Goal: Transaction & Acquisition: Purchase product/service

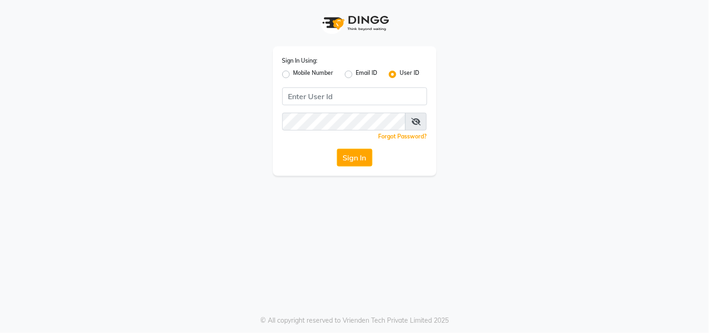
click at [294, 73] on label "Mobile Number" at bounding box center [314, 74] width 40 height 11
click at [294, 73] on input "Mobile Number" at bounding box center [297, 72] width 6 height 6
radio input "true"
radio input "false"
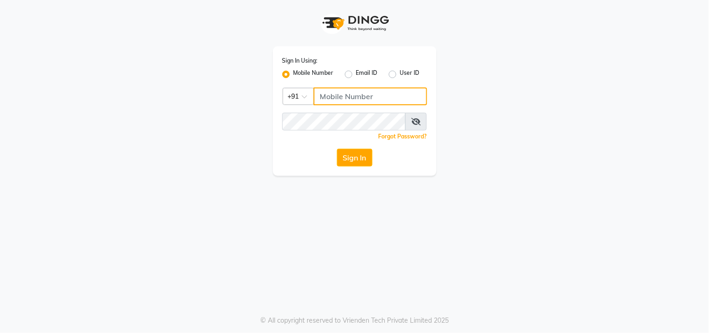
click at [355, 100] on input "Username" at bounding box center [371, 96] width 114 height 18
type input "9987672740"
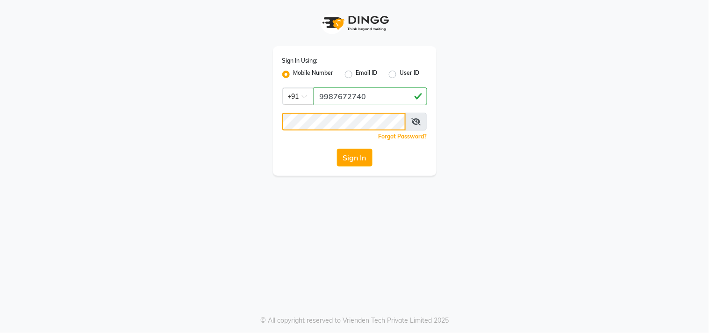
click at [337, 149] on button "Sign In" at bounding box center [355, 158] width 36 height 18
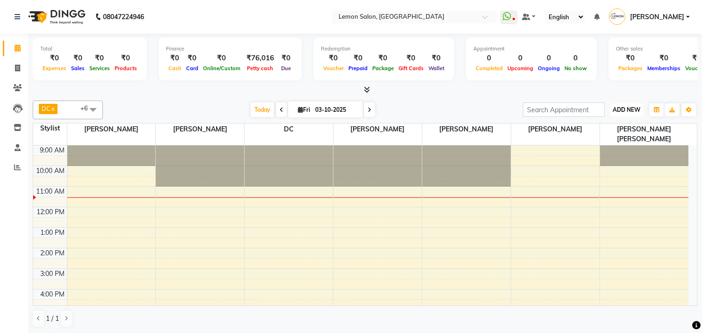
click at [615, 110] on span "ADD NEW" at bounding box center [626, 109] width 28 height 7
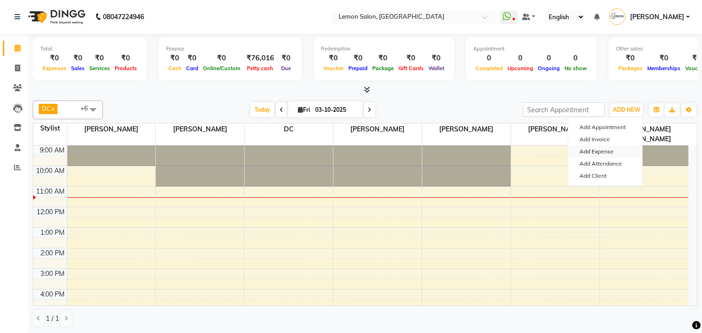
click at [608, 150] on link "Add Expense" at bounding box center [605, 151] width 74 height 12
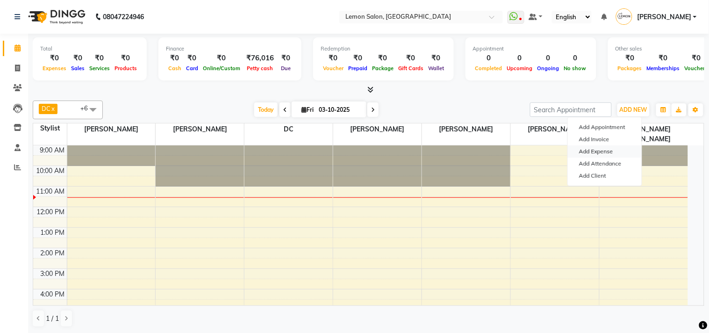
select select "50"
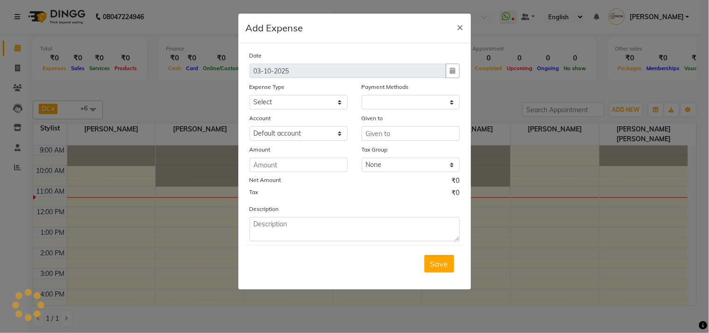
select select "1"
select select "2551"
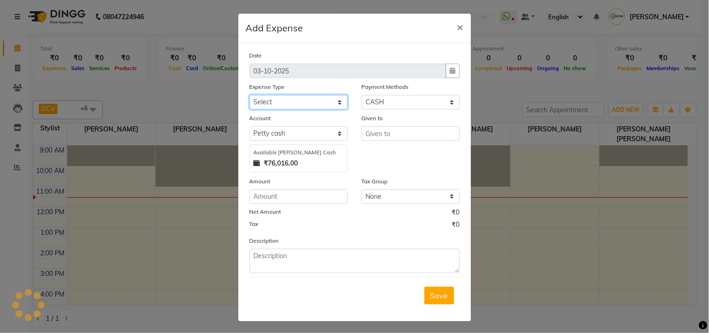
click at [273, 104] on select "Select Advance Cash transfer to hub Laundry Loan Membership Milk Miscellaneous …" at bounding box center [299, 102] width 98 height 14
select select "2686"
click at [250, 95] on select "Select Advance Cash transfer to hub Laundry Loan Membership Milk Miscellaneous …" at bounding box center [299, 102] width 98 height 14
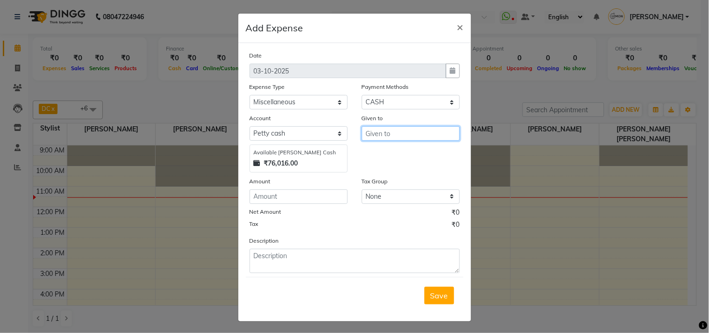
click at [377, 140] on input "text" at bounding box center [411, 133] width 98 height 14
type input "Garbage pickup"
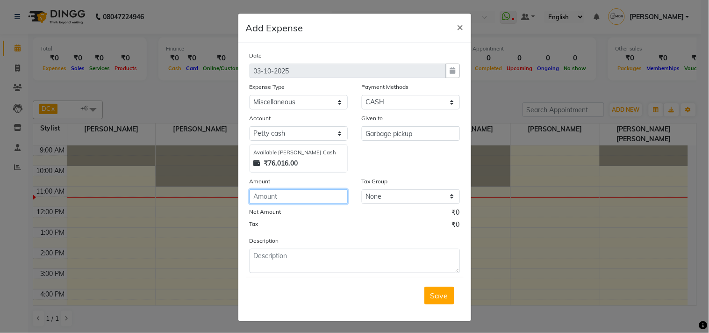
click at [279, 192] on input "number" at bounding box center [299, 196] width 98 height 14
type input "700"
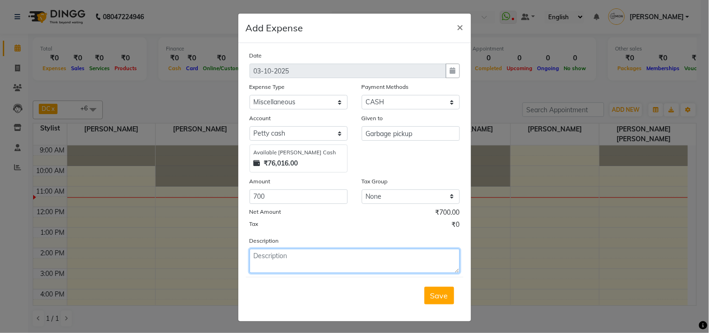
click at [265, 265] on textarea at bounding box center [355, 261] width 210 height 24
type textarea "paid for the month of Sept'25 to Garbage pickup aunty"
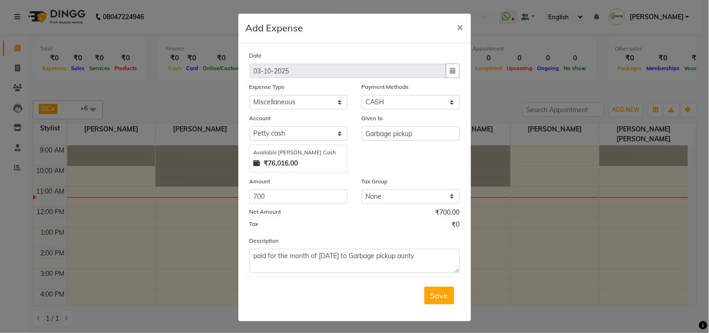
click at [425, 290] on button "Save" at bounding box center [439, 295] width 30 height 18
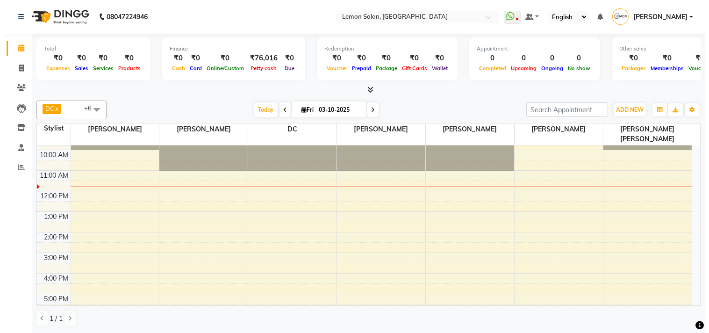
scroll to position [15, 0]
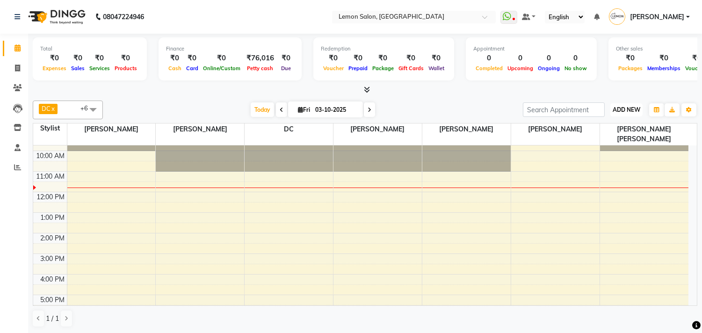
click at [632, 106] on span "ADD NEW" at bounding box center [626, 109] width 28 height 7
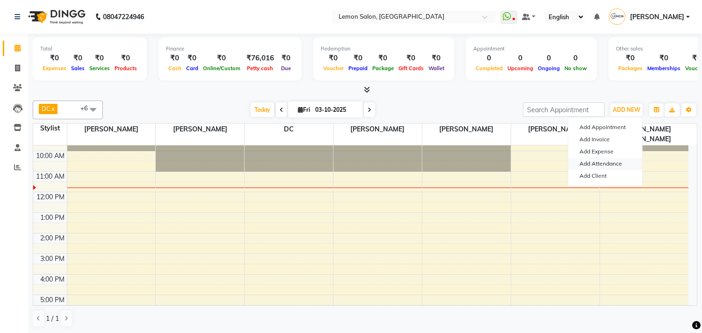
click at [608, 162] on link "Add Attendance" at bounding box center [605, 164] width 74 height 12
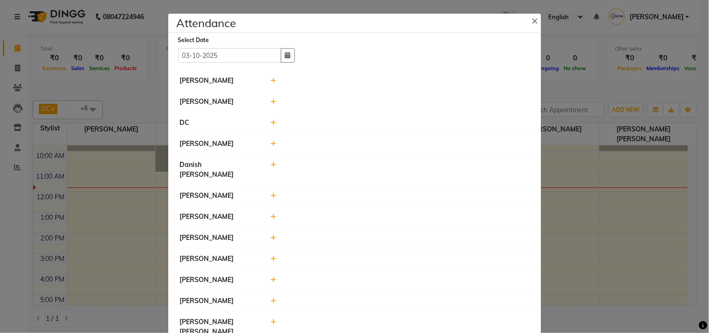
click at [271, 142] on icon at bounding box center [274, 143] width 6 height 7
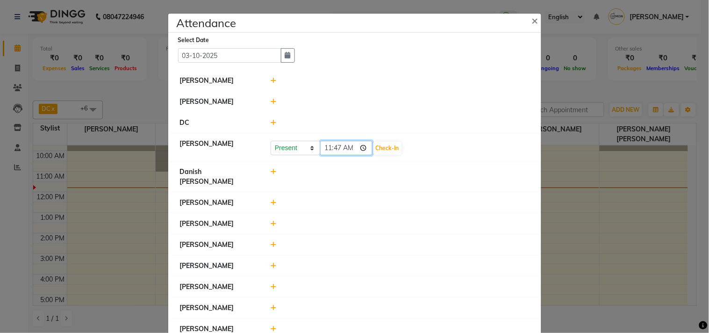
click at [361, 150] on input "11:47" at bounding box center [346, 148] width 52 height 14
type input "11:08"
click at [454, 143] on div "Present Absent Late Half Day Weekly Off 11:08 Check-In" at bounding box center [400, 148] width 259 height 15
click at [394, 151] on button "Check-In" at bounding box center [387, 148] width 28 height 13
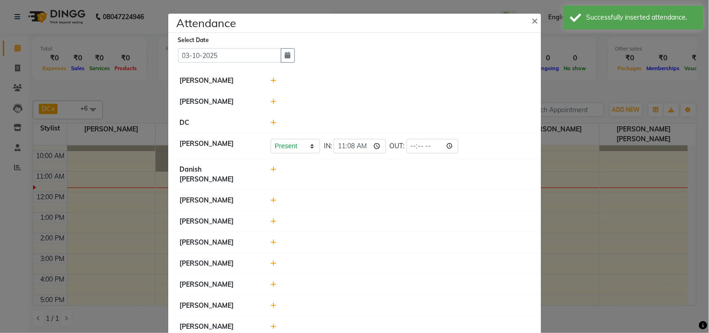
scroll to position [21, 0]
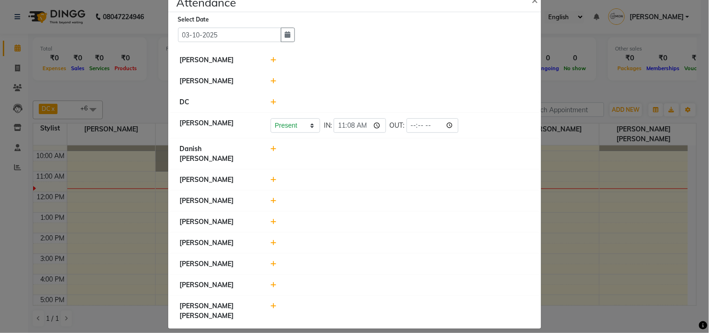
click at [271, 149] on icon at bounding box center [274, 148] width 6 height 7
click at [360, 153] on input "11:49" at bounding box center [346, 153] width 52 height 14
type input "09:42"
click at [452, 157] on div "Present Absent Late Half Day Weekly Off 09:42 Check-In" at bounding box center [400, 153] width 259 height 15
click at [394, 155] on button "Check-In" at bounding box center [387, 153] width 28 height 13
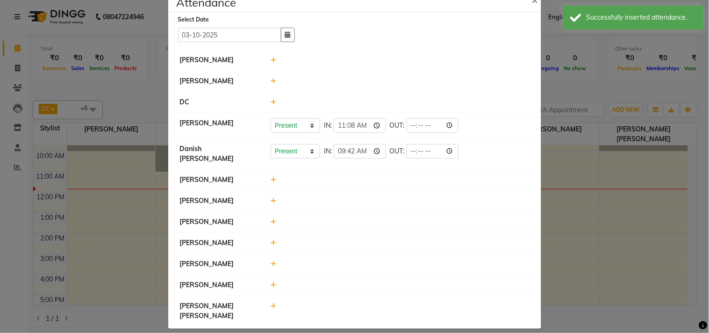
click at [271, 60] on icon at bounding box center [274, 60] width 6 height 7
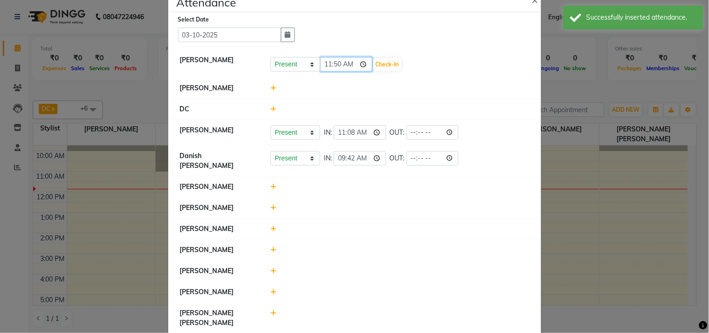
click at [361, 66] on input "11:50" at bounding box center [346, 64] width 52 height 14
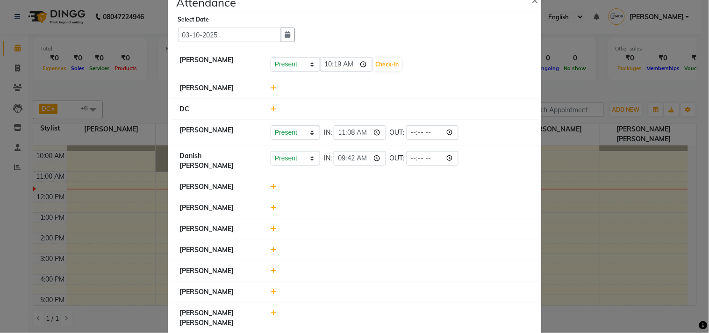
type input "10:19"
click at [414, 79] on li "[PERSON_NAME]" at bounding box center [355, 88] width 368 height 21
click at [393, 66] on button "Check-In" at bounding box center [387, 64] width 28 height 13
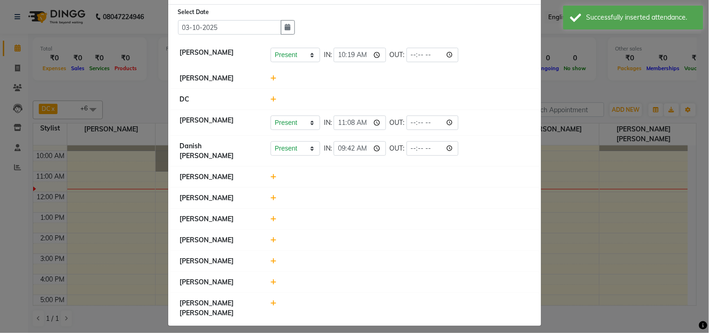
scroll to position [30, 0]
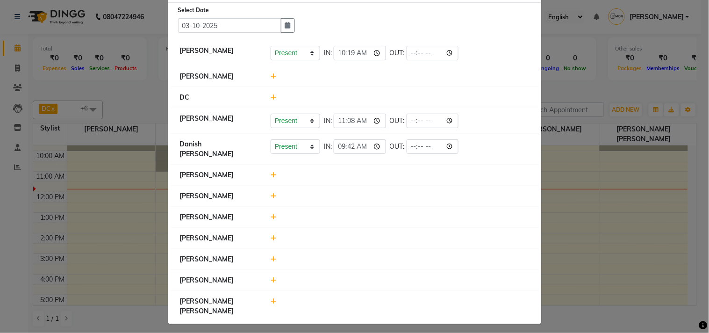
click at [271, 262] on icon at bounding box center [274, 259] width 6 height 7
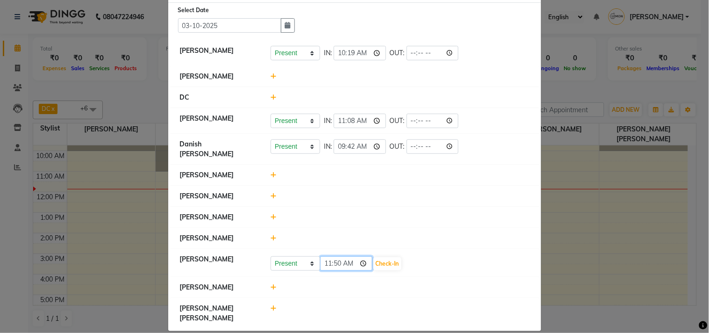
click at [362, 267] on input "11:50" at bounding box center [346, 263] width 52 height 14
type input "10:50"
click at [458, 201] on div at bounding box center [400, 196] width 273 height 10
click at [393, 266] on button "Check-In" at bounding box center [387, 263] width 28 height 13
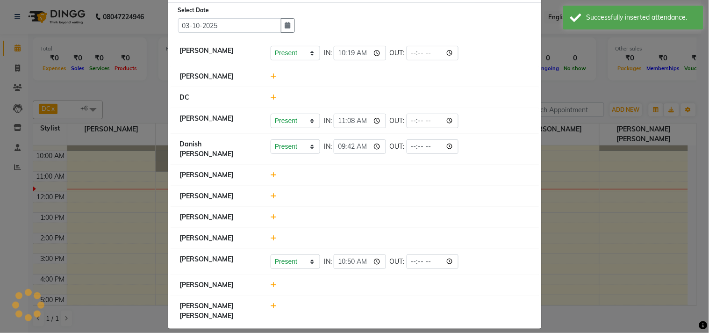
scroll to position [35, 0]
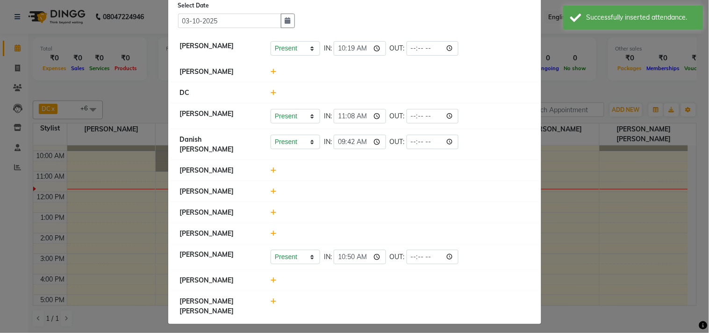
click at [271, 283] on icon at bounding box center [274, 280] width 6 height 7
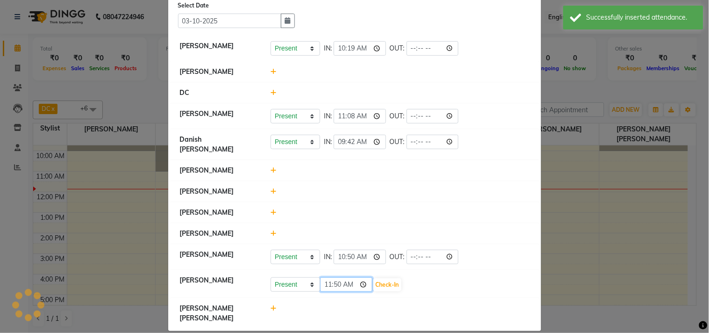
click at [361, 288] on input "11:50" at bounding box center [346, 284] width 52 height 14
type input "10:51"
click at [426, 181] on li "[PERSON_NAME]" at bounding box center [355, 191] width 368 height 21
click at [389, 285] on button "Check-In" at bounding box center [387, 284] width 28 height 13
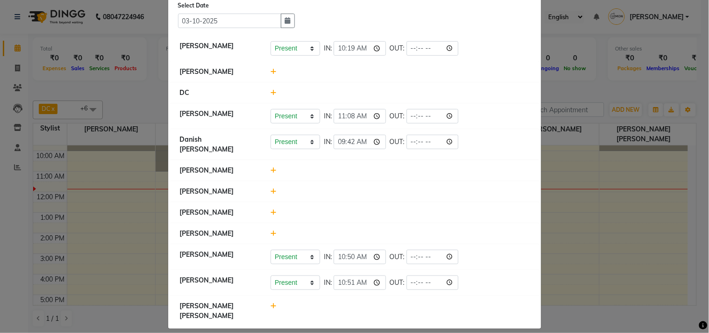
drag, startPoint x: 269, startPoint y: 186, endPoint x: 269, endPoint y: 179, distance: 6.1
click at [271, 188] on icon at bounding box center [274, 191] width 6 height 7
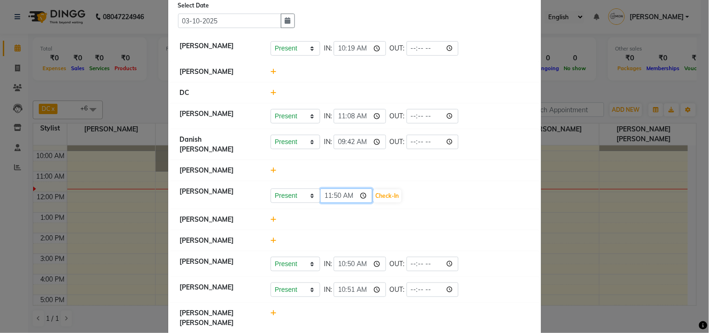
click at [364, 189] on input "11:50" at bounding box center [346, 195] width 52 height 14
type input "10:55"
click at [409, 200] on div "Present Absent Late Half Day Weekly Off 10:55 Check-In" at bounding box center [400, 194] width 273 height 17
click at [384, 189] on button "Check-In" at bounding box center [387, 195] width 28 height 13
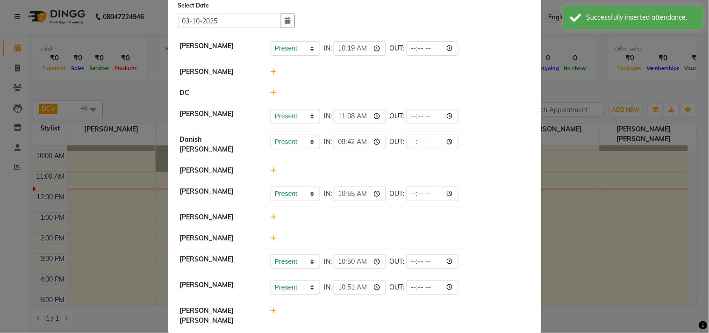
click at [271, 167] on icon at bounding box center [274, 170] width 6 height 7
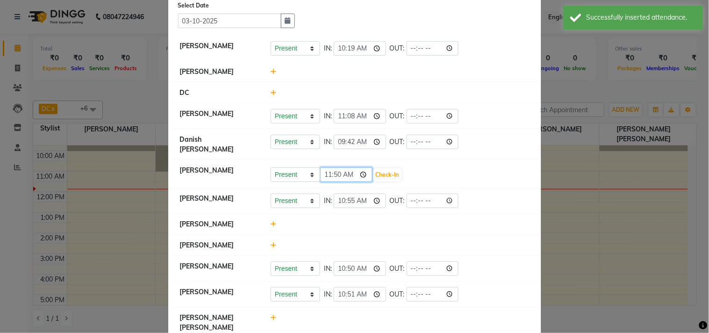
click at [361, 170] on input "11:50" at bounding box center [346, 174] width 52 height 14
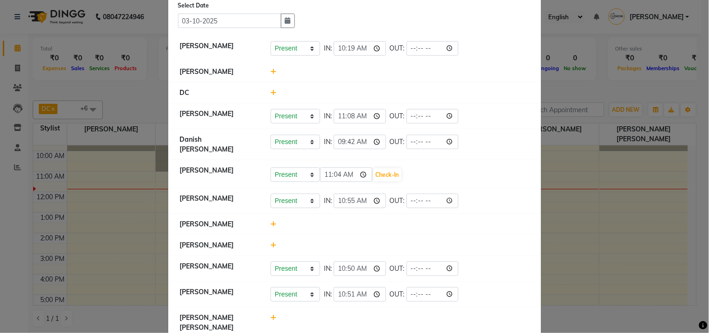
type input "11:04"
click at [421, 176] on div "Present Absent Late Half Day Weekly Off 11:04 Check-In" at bounding box center [400, 174] width 259 height 15
click at [391, 171] on button "Check-In" at bounding box center [387, 174] width 28 height 13
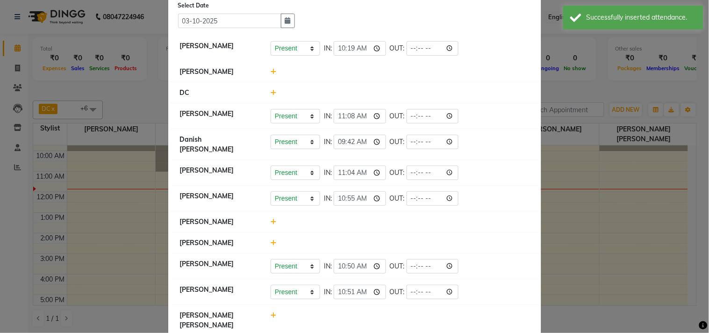
click at [272, 318] on icon at bounding box center [274, 315] width 6 height 7
click at [361, 320] on input "11:51" at bounding box center [346, 319] width 52 height 14
type input "11:06"
drag, startPoint x: 416, startPoint y: 215, endPoint x: 414, endPoint y: 226, distance: 10.5
click at [416, 215] on li "[PERSON_NAME]" at bounding box center [355, 221] width 368 height 21
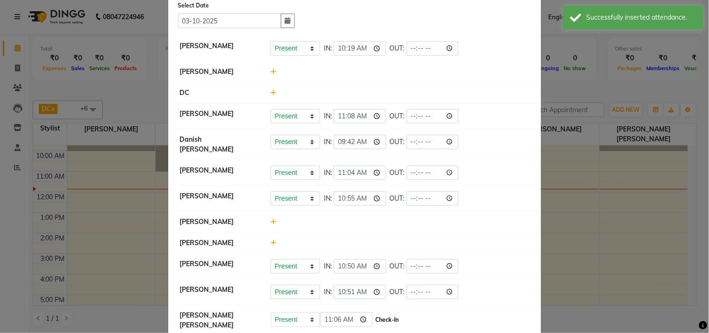
click at [380, 318] on button "Check-In" at bounding box center [387, 319] width 28 height 13
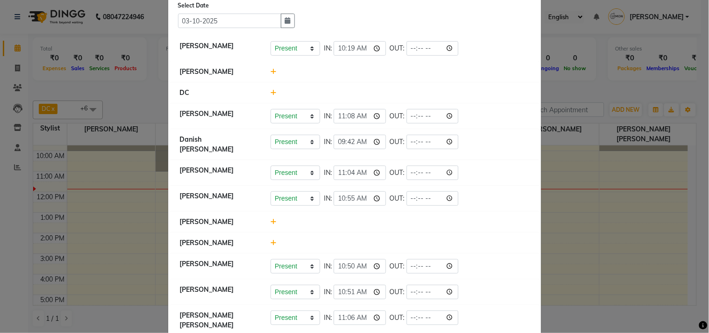
click at [271, 69] on icon at bounding box center [274, 71] width 6 height 7
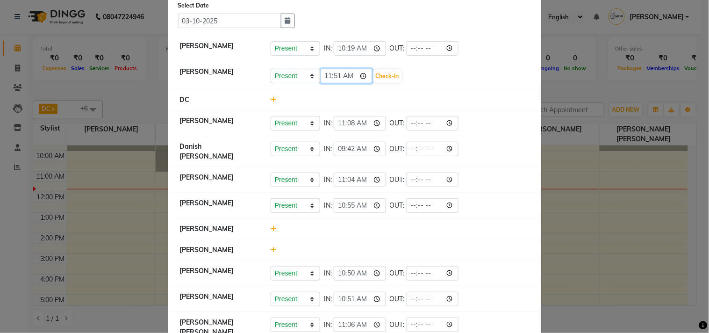
click at [360, 74] on input "11:51" at bounding box center [346, 76] width 52 height 14
type input "11:08"
click at [444, 82] on div "Present Absent Late Half Day Weekly Off 11:08 Check-In" at bounding box center [400, 76] width 259 height 15
click at [393, 76] on button "Check-In" at bounding box center [387, 76] width 28 height 13
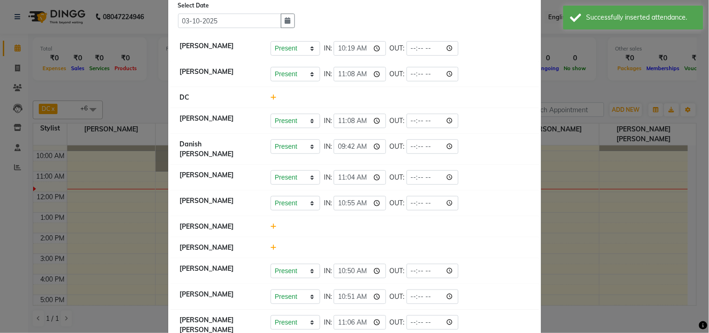
click at [271, 227] on icon at bounding box center [274, 226] width 6 height 7
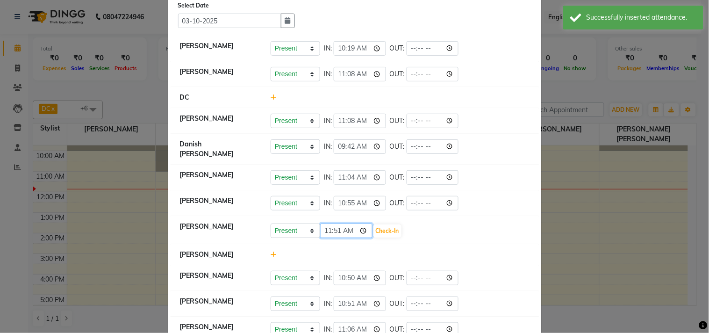
click at [361, 232] on input "11:51" at bounding box center [346, 230] width 52 height 14
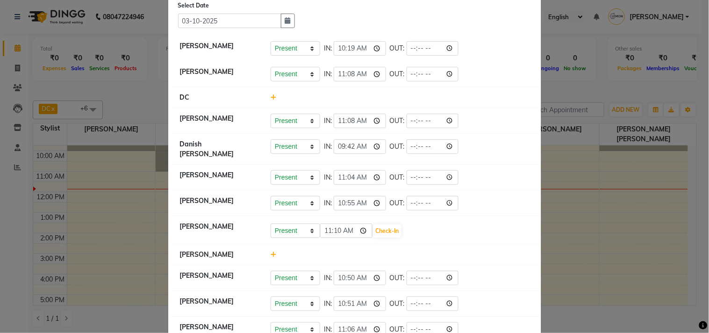
type input "11:10"
click at [423, 258] on div at bounding box center [400, 255] width 273 height 10
click at [393, 231] on button "Check-In" at bounding box center [387, 230] width 28 height 13
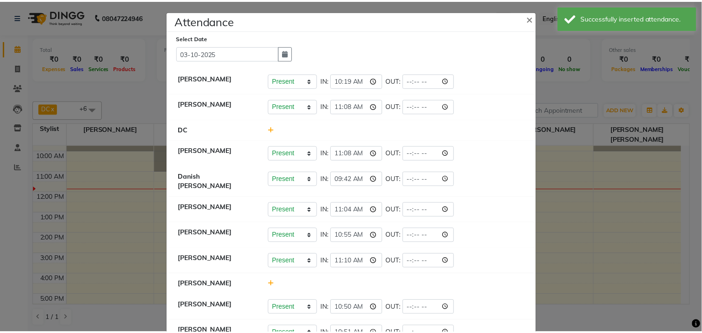
scroll to position [0, 0]
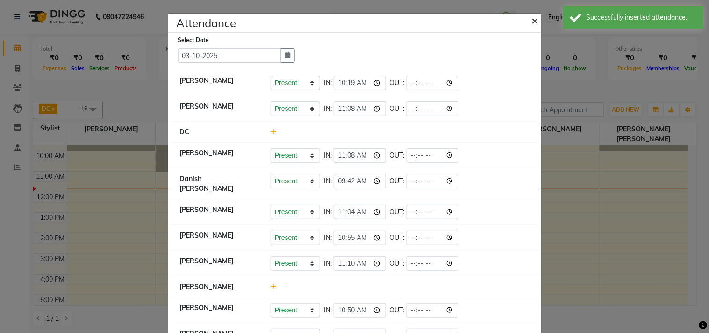
click at [532, 25] on span "×" at bounding box center [535, 20] width 7 height 14
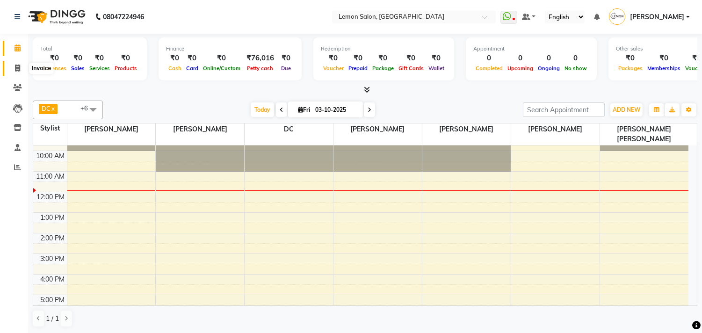
click at [19, 71] on icon at bounding box center [17, 67] width 5 height 7
select select "569"
select select "service"
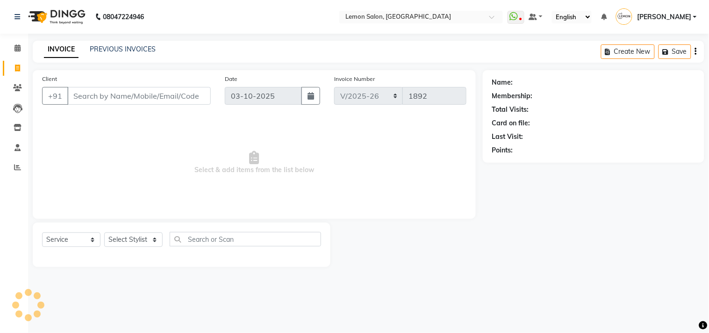
click at [77, 99] on input "Client" at bounding box center [138, 96] width 143 height 18
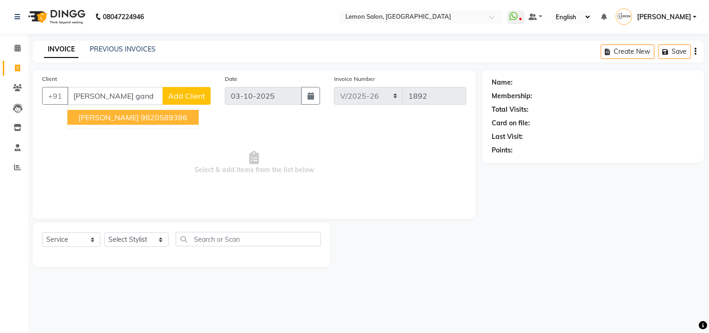
click at [81, 117] on span "ESHA GANDHI" at bounding box center [109, 117] width 60 height 9
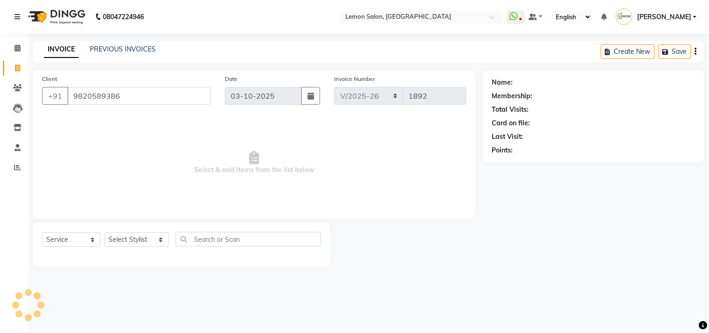
type input "9820589386"
select select "1: Object"
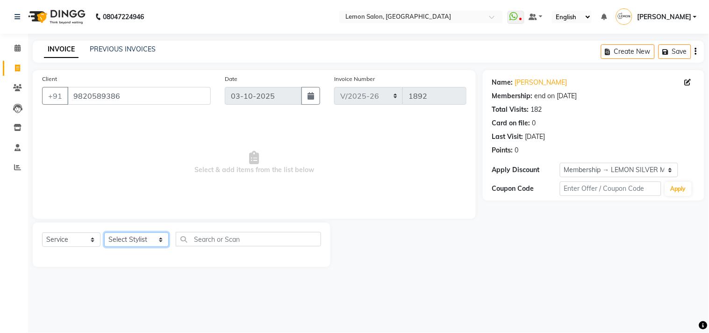
click at [129, 238] on select "Select Stylist Arun Arndive [PERSON_NAME] Danish [PERSON_NAME] [PERSON_NAME] [P…" at bounding box center [136, 239] width 64 height 14
select select "7383"
click at [104, 233] on select "Select Stylist Arun Arndive [PERSON_NAME] Danish [PERSON_NAME] [PERSON_NAME] [P…" at bounding box center [136, 239] width 64 height 14
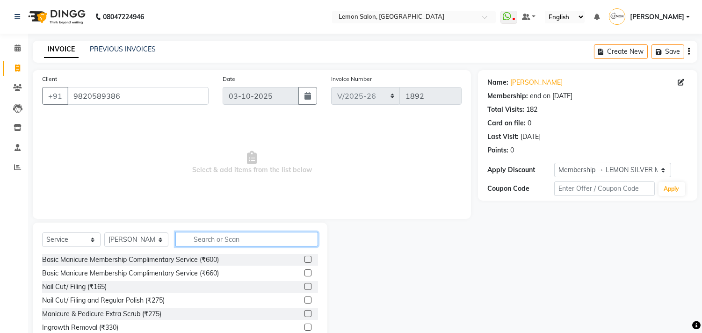
click at [192, 239] on input "text" at bounding box center [246, 239] width 143 height 14
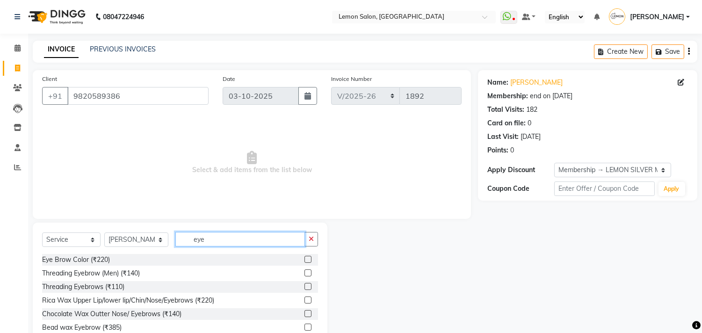
type input "eye"
click at [304, 287] on label at bounding box center [307, 286] width 7 height 7
click at [304, 287] on input "checkbox" at bounding box center [307, 287] width 6 height 6
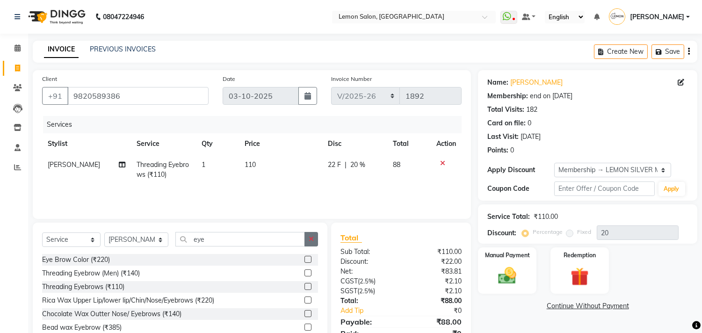
checkbox input "false"
click at [314, 239] on button "button" at bounding box center [311, 239] width 14 height 14
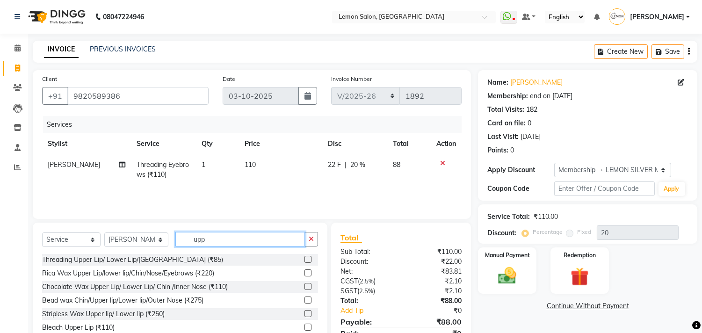
type input "upp"
click at [304, 258] on label at bounding box center [307, 259] width 7 height 7
click at [304, 258] on input "checkbox" at bounding box center [307, 260] width 6 height 6
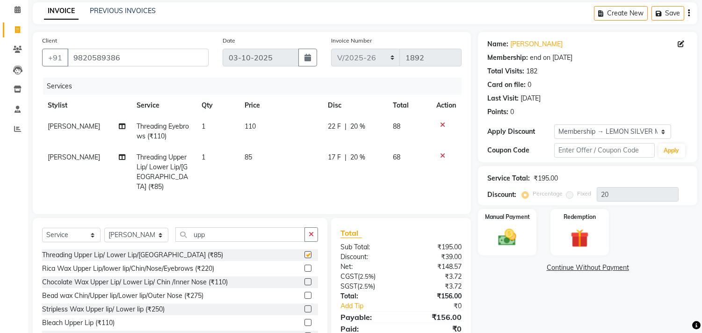
checkbox input "false"
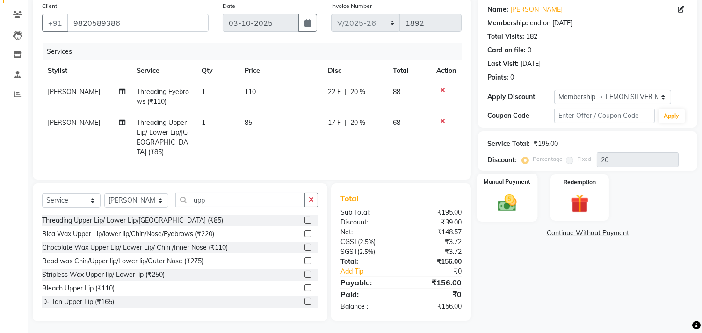
click at [496, 214] on div "Manual Payment" at bounding box center [507, 197] width 61 height 48
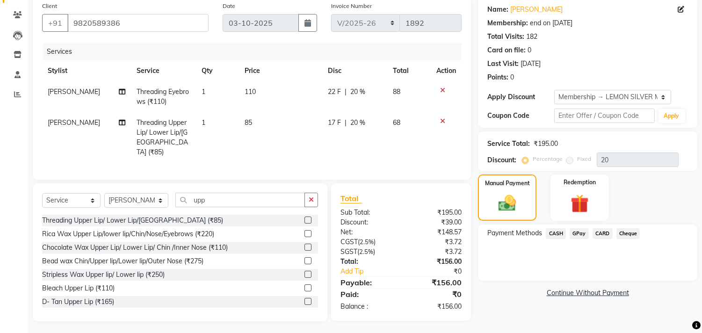
click at [551, 231] on span "CASH" at bounding box center [555, 233] width 20 height 11
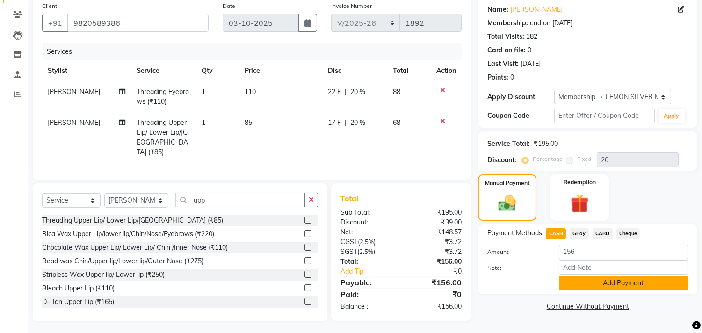
click at [569, 283] on button "Add Payment" at bounding box center [622, 283] width 129 height 14
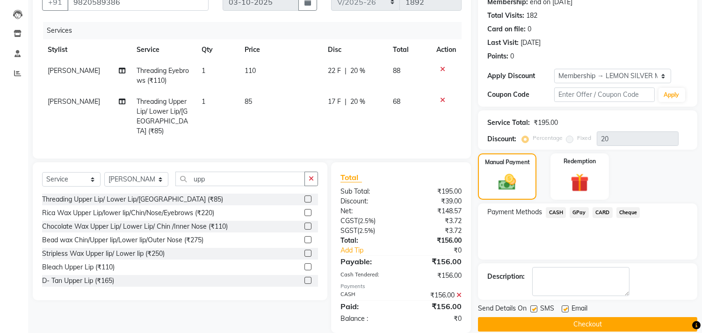
scroll to position [152, 0]
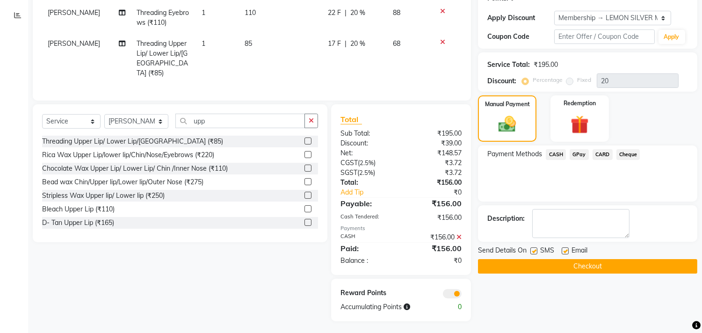
click at [533, 249] on label at bounding box center [533, 250] width 7 height 7
click at [533, 249] on input "checkbox" at bounding box center [533, 251] width 6 height 6
checkbox input "false"
click at [567, 250] on label at bounding box center [564, 250] width 7 height 7
click at [567, 250] on input "checkbox" at bounding box center [564, 251] width 6 height 6
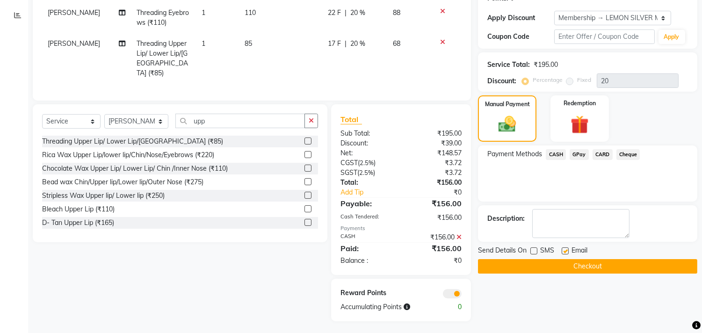
checkbox input "false"
click at [553, 267] on button "Checkout" at bounding box center [587, 266] width 219 height 14
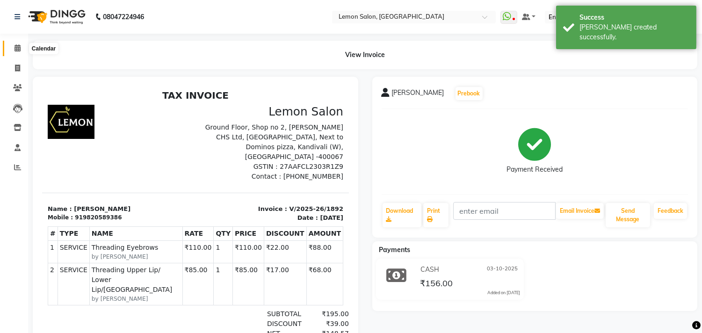
click at [16, 43] on span at bounding box center [17, 48] width 16 height 11
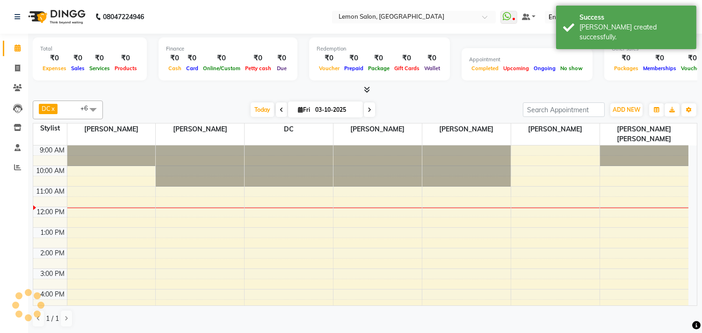
scroll to position [63, 0]
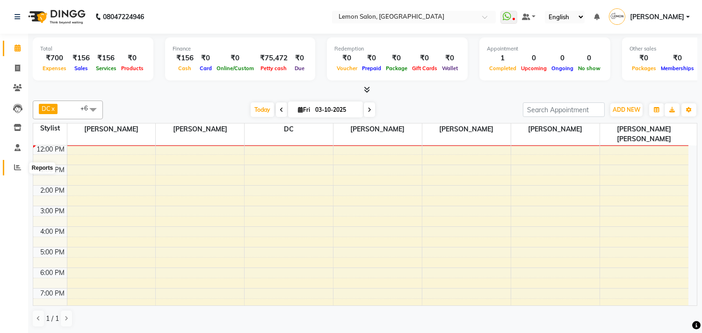
click at [12, 167] on span at bounding box center [17, 167] width 16 height 11
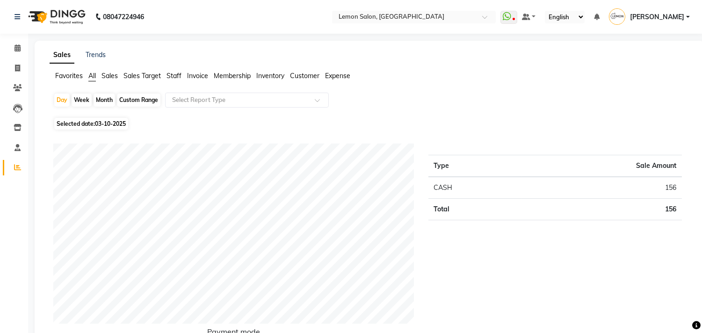
click at [337, 77] on span "Expense" at bounding box center [337, 76] width 25 height 8
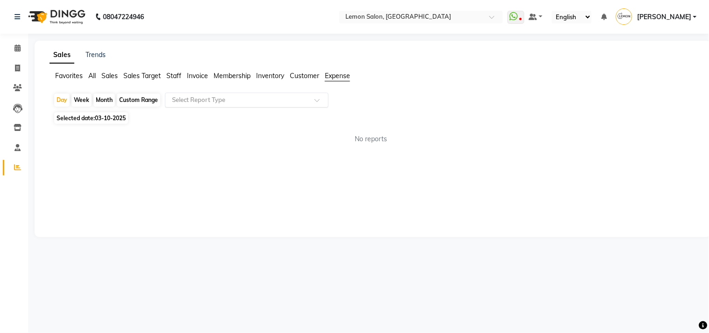
click at [230, 104] on input "text" at bounding box center [237, 99] width 135 height 9
click at [106, 119] on span "03-10-2025" at bounding box center [110, 118] width 31 height 7
select select "10"
select select "2025"
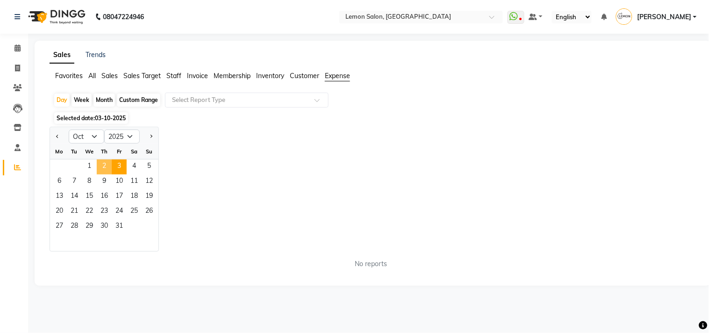
click at [105, 171] on span "2" at bounding box center [104, 166] width 15 height 15
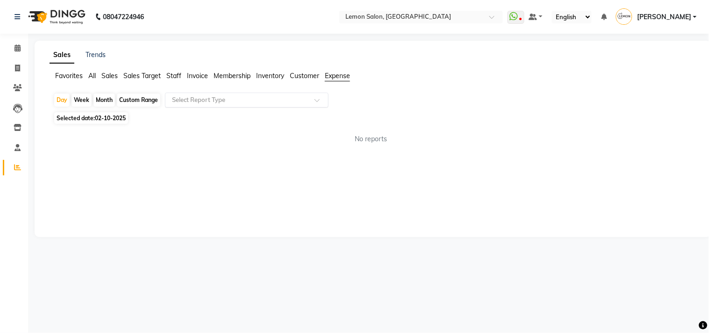
click at [281, 96] on input "text" at bounding box center [237, 99] width 135 height 9
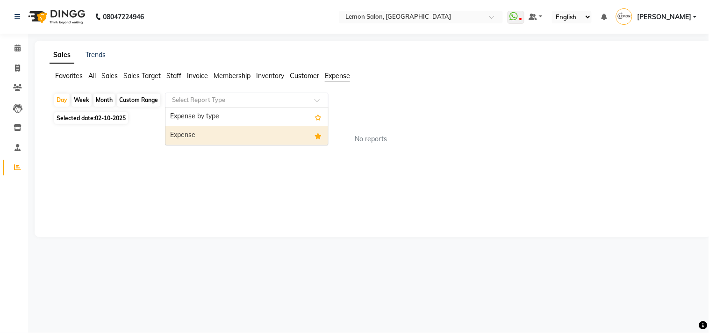
click at [248, 131] on div "Expense" at bounding box center [246, 135] width 163 height 19
select select "csv"
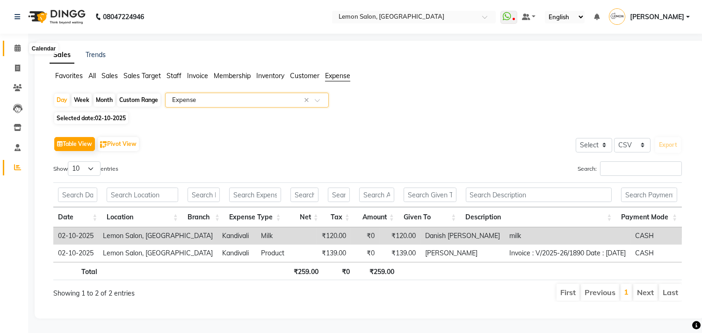
click at [15, 43] on span at bounding box center [17, 48] width 16 height 11
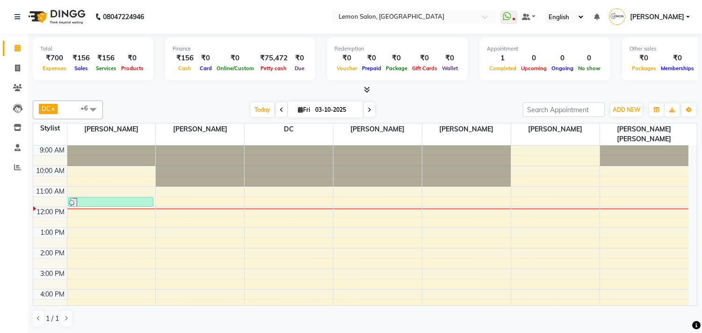
click at [279, 108] on icon at bounding box center [281, 110] width 4 height 6
type input "02-10-2025"
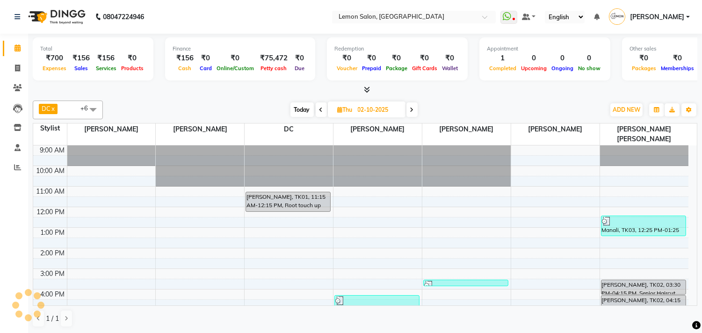
scroll to position [63, 0]
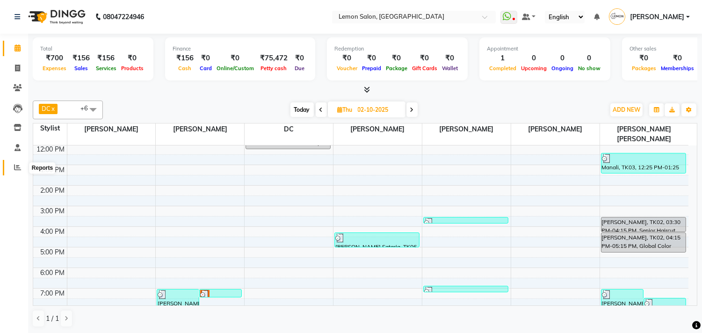
click at [14, 165] on icon at bounding box center [17, 167] width 7 height 7
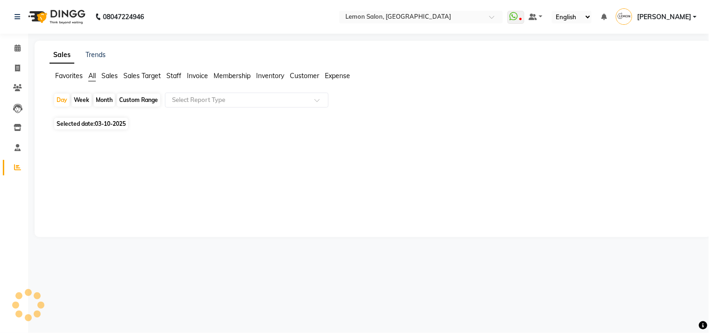
click at [333, 74] on span "Expense" at bounding box center [337, 76] width 25 height 8
click at [138, 96] on div "Custom Range" at bounding box center [138, 99] width 43 height 13
select select "10"
select select "2025"
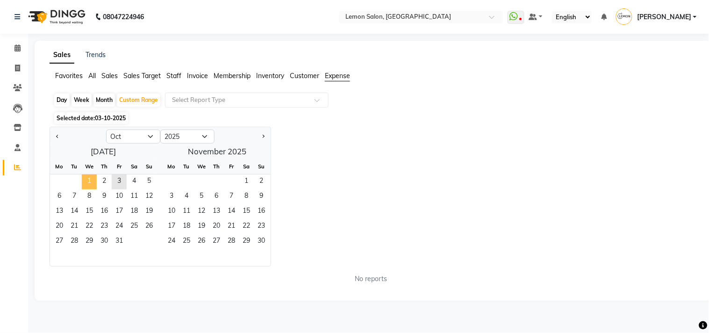
click at [86, 178] on span "1" at bounding box center [89, 181] width 15 height 15
click at [241, 102] on input "text" at bounding box center [237, 99] width 135 height 9
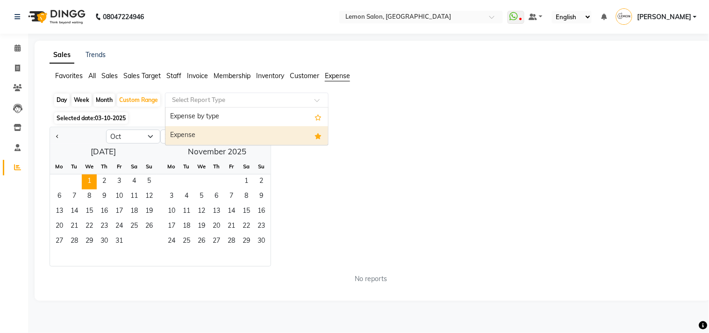
click at [220, 128] on div "Expense" at bounding box center [246, 135] width 163 height 19
select select "csv"
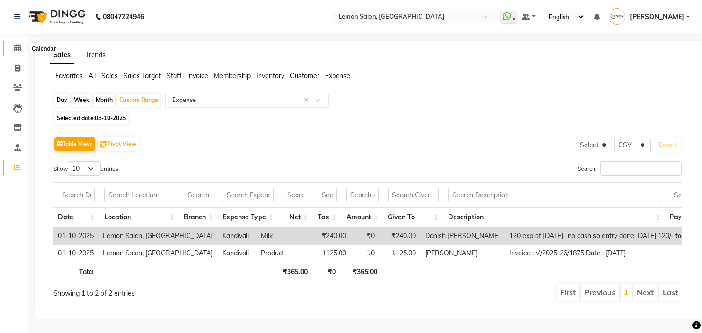
click at [21, 45] on span at bounding box center [17, 48] width 16 height 11
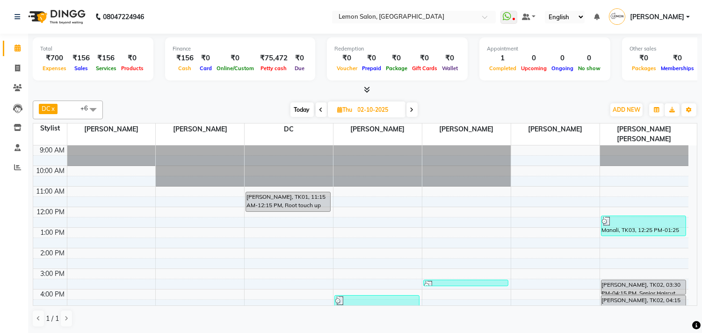
click at [293, 106] on span "Today" at bounding box center [301, 109] width 23 height 14
type input "03-10-2025"
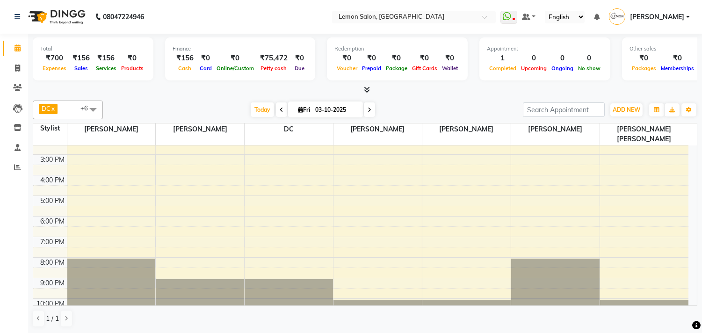
scroll to position [119, 0]
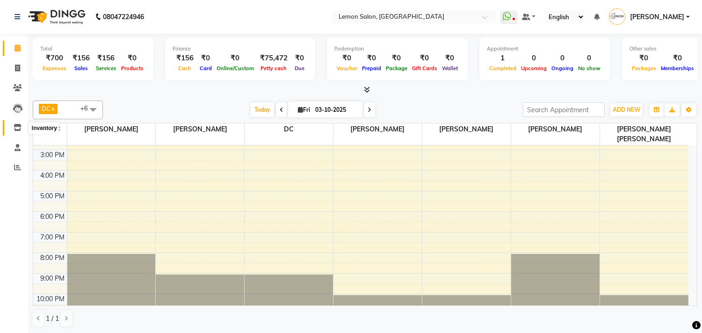
click at [10, 125] on span at bounding box center [17, 127] width 16 height 11
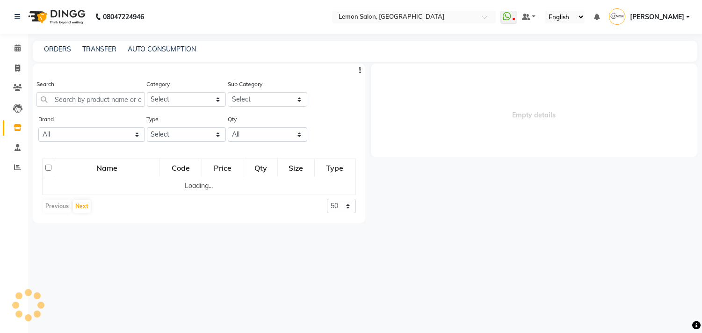
select select
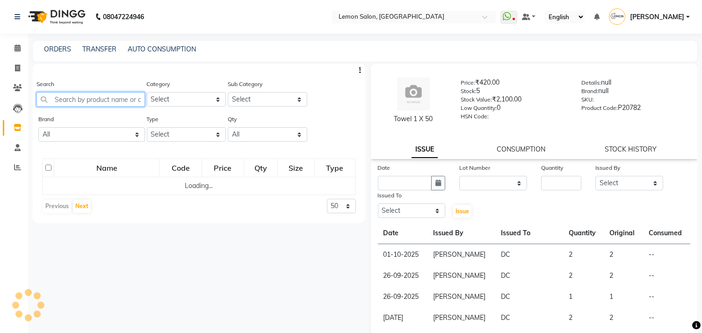
click at [62, 102] on input "text" at bounding box center [90, 99] width 108 height 14
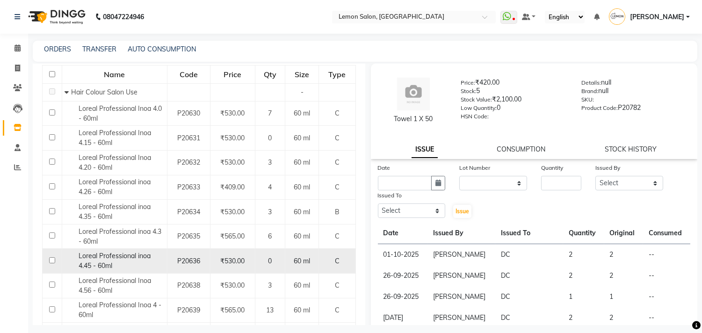
scroll to position [155, 0]
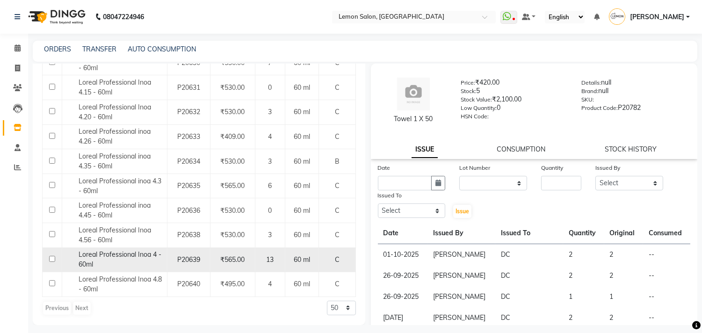
type input "INOA 4"
click at [51, 260] on input "checkbox" at bounding box center [52, 259] width 6 height 6
checkbox input "true"
select select
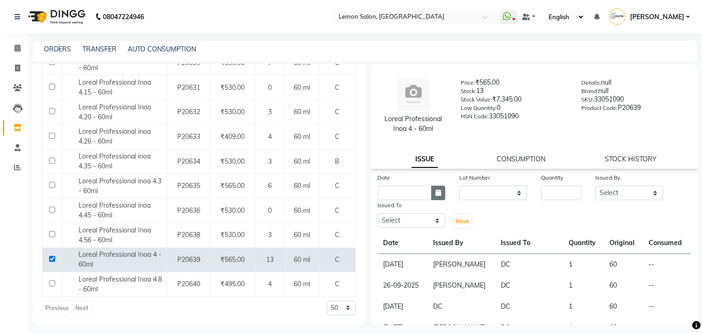
click at [435, 190] on icon "button" at bounding box center [438, 192] width 6 height 7
select select "10"
select select "2025"
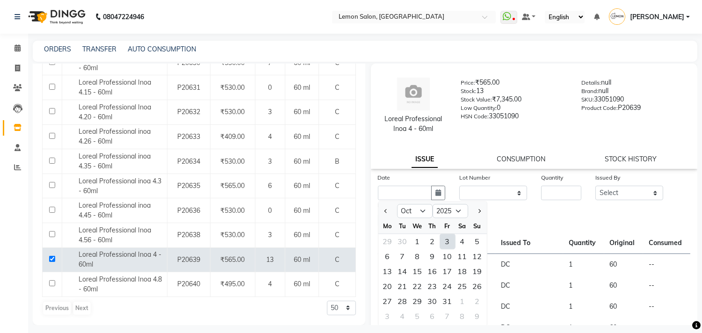
click at [447, 240] on div "3" at bounding box center [447, 241] width 15 height 15
type input "03-10-2025"
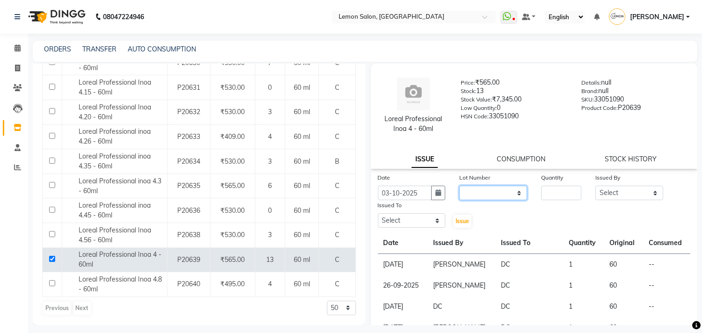
click at [478, 200] on select "None" at bounding box center [493, 193] width 68 height 14
select select "0: null"
click at [459, 186] on select "None" at bounding box center [493, 193] width 68 height 14
click at [557, 193] on input "number" at bounding box center [561, 193] width 40 height 14
type input "1"
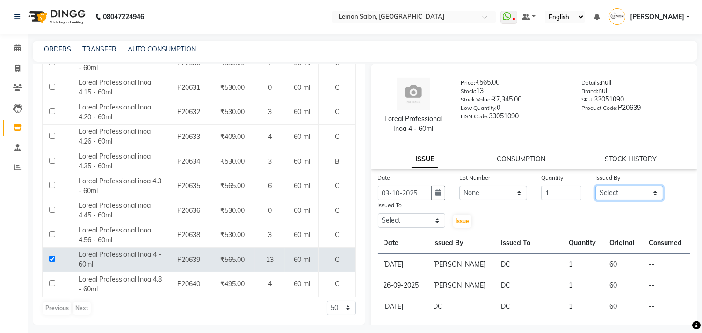
click at [613, 195] on select "Select Arun Arndive Ashfak Danish Mansoori DC Faheem Malik Kajal Pawar Payal Ma…" at bounding box center [629, 193] width 68 height 14
select select "8819"
click at [595, 186] on select "Select Arun Arndive Ashfak Danish Mansoori DC Faheem Malik Kajal Pawar Payal Ma…" at bounding box center [629, 193] width 68 height 14
click at [417, 217] on select "Select Arun Arndive Ashfak Danish Mansoori DC Faheem Malik Kajal Pawar Payal Ma…" at bounding box center [412, 220] width 68 height 14
select select "7880"
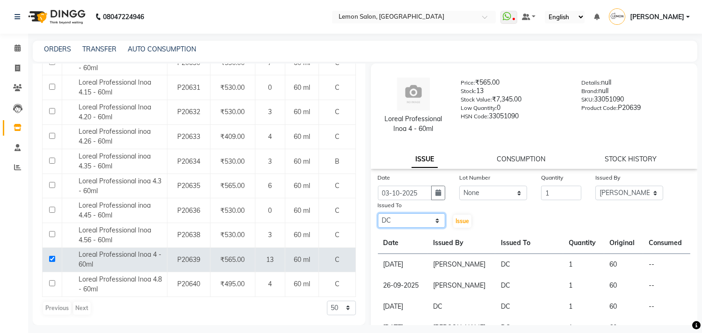
click at [378, 213] on select "Select Arun Arndive Ashfak Danish Mansoori DC Faheem Malik Kajal Pawar Payal Ma…" at bounding box center [412, 220] width 68 height 14
click at [460, 217] on span "Issue" at bounding box center [462, 220] width 14 height 7
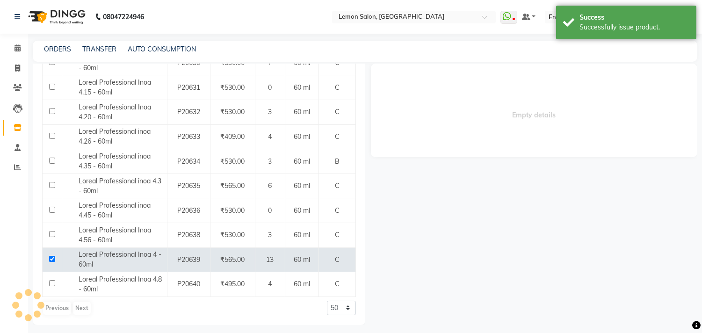
select select
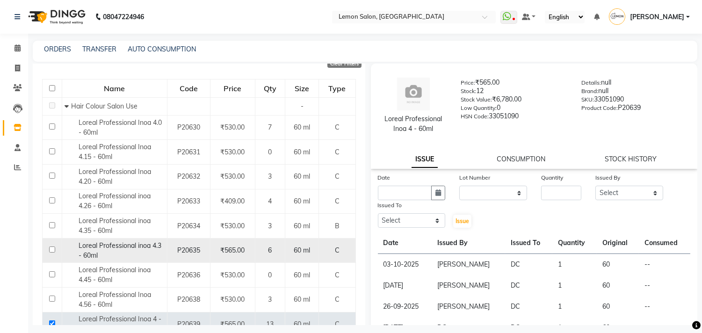
scroll to position [0, 0]
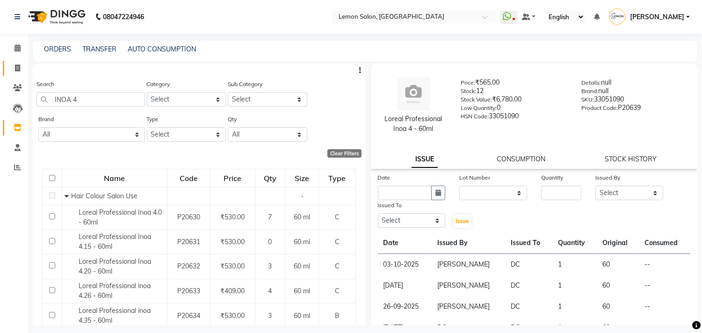
click at [10, 69] on span at bounding box center [17, 68] width 16 height 11
select select "569"
select select "service"
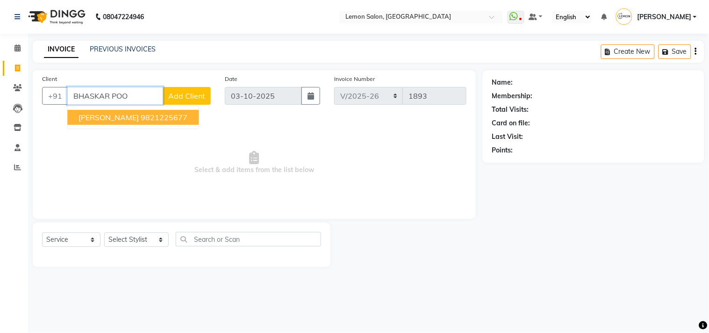
click at [86, 115] on span "BHASKAR POOJARY" at bounding box center [109, 117] width 60 height 9
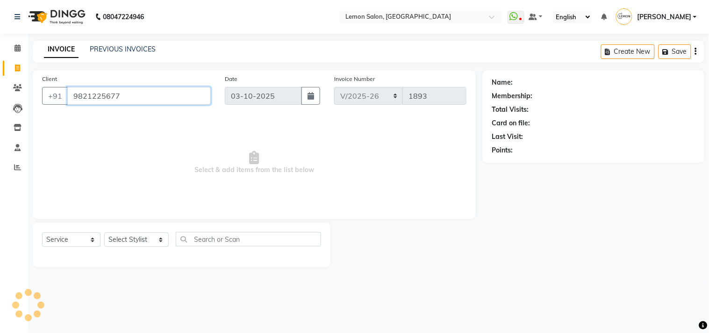
type input "9821225677"
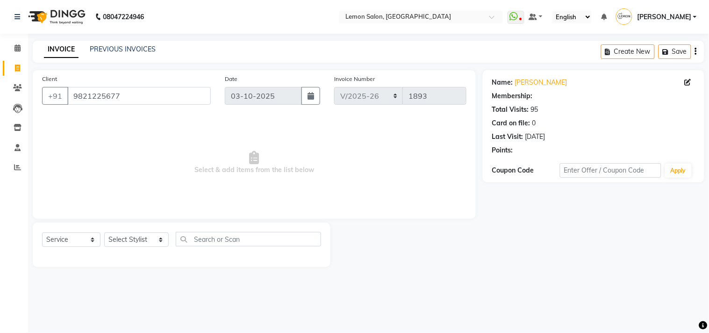
select select "1: Object"
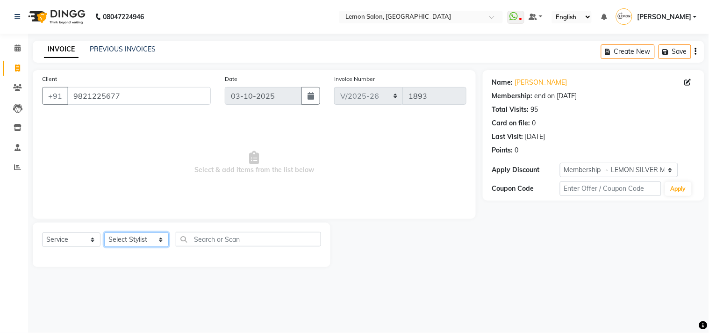
click at [127, 238] on select "Select Stylist Arun Arndive [PERSON_NAME] Danish [PERSON_NAME] [PERSON_NAME] [P…" at bounding box center [136, 239] width 64 height 14
select select "7383"
click at [104, 233] on select "Select Stylist Arun Arndive [PERSON_NAME] Danish [PERSON_NAME] [PERSON_NAME] [P…" at bounding box center [136, 239] width 64 height 14
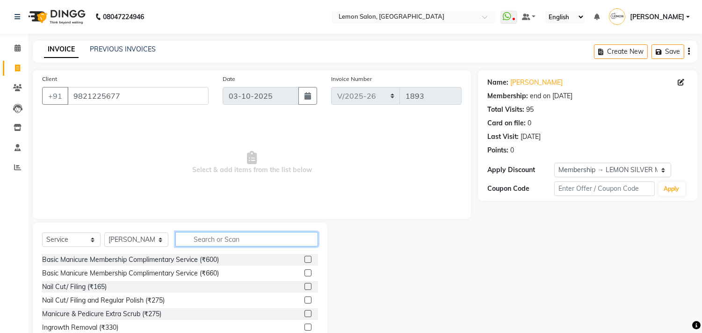
click at [228, 236] on input "text" at bounding box center [246, 239] width 143 height 14
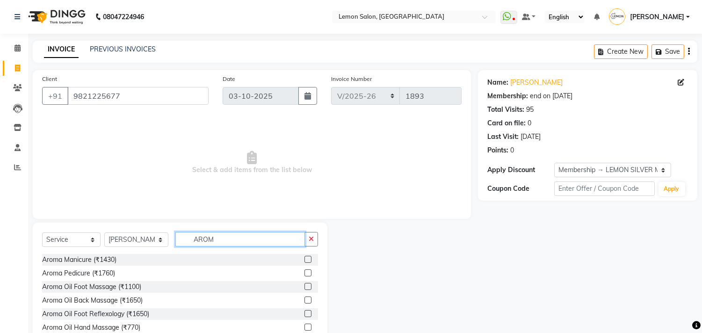
type input "AROM"
click at [304, 297] on label at bounding box center [307, 299] width 7 height 7
click at [304, 297] on input "checkbox" at bounding box center [307, 300] width 6 height 6
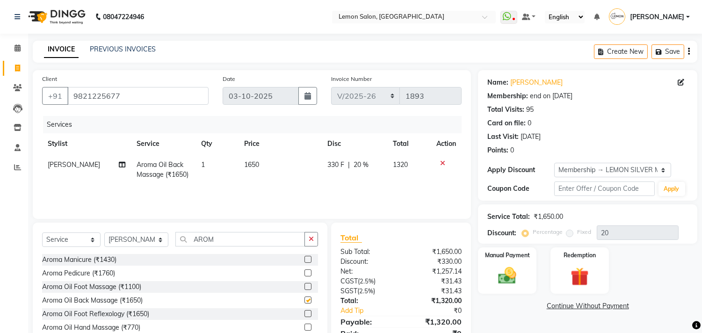
checkbox input "false"
click at [133, 243] on select "Select Stylist Arun Arndive [PERSON_NAME] Danish [PERSON_NAME] [PERSON_NAME] [P…" at bounding box center [136, 239] width 64 height 14
select select "7385"
click at [104, 233] on select "Select Stylist Arun Arndive [PERSON_NAME] Danish [PERSON_NAME] [PERSON_NAME] [P…" at bounding box center [136, 239] width 64 height 14
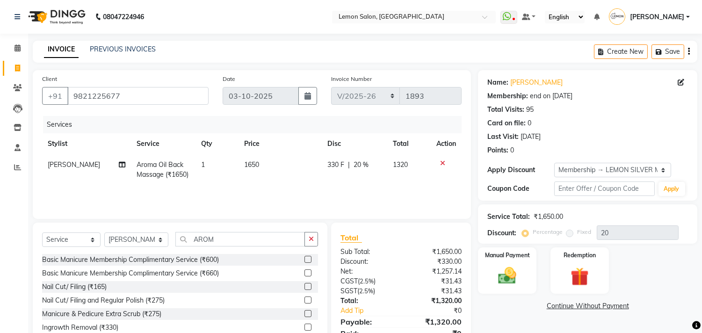
click at [317, 239] on button "button" at bounding box center [311, 239] width 14 height 14
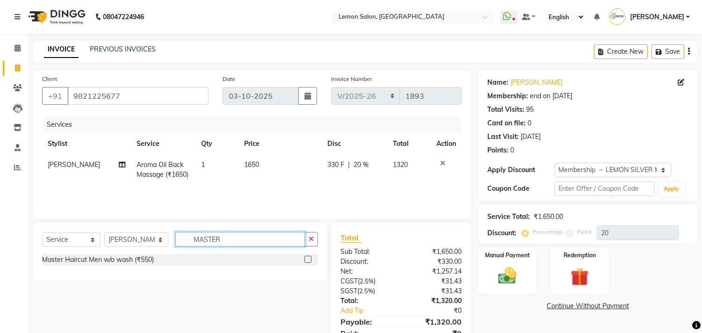
type input "MASTER"
click at [308, 259] on label at bounding box center [307, 259] width 7 height 7
click at [308, 259] on input "checkbox" at bounding box center [307, 260] width 6 height 6
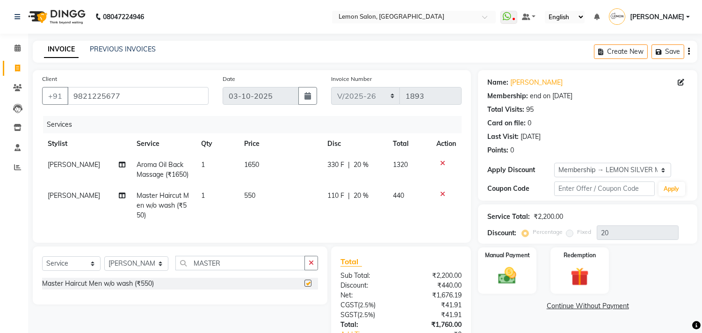
checkbox input "false"
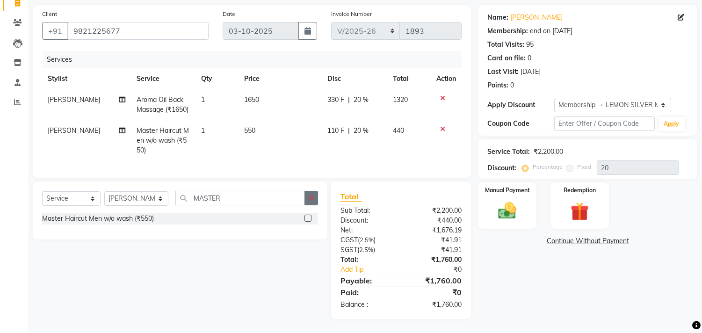
click at [309, 193] on button "button" at bounding box center [311, 198] width 14 height 14
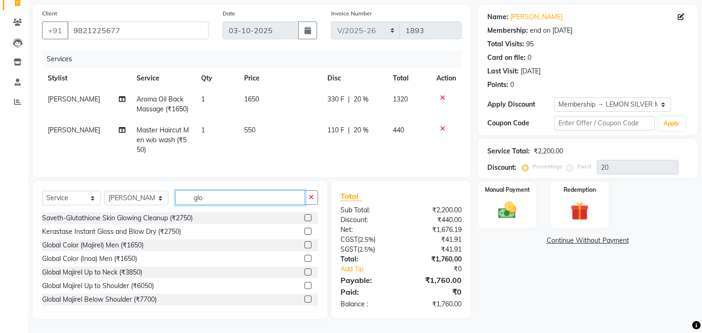
scroll to position [73, 0]
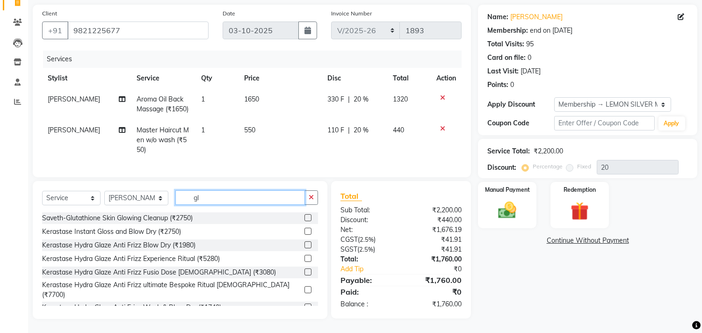
type input "g"
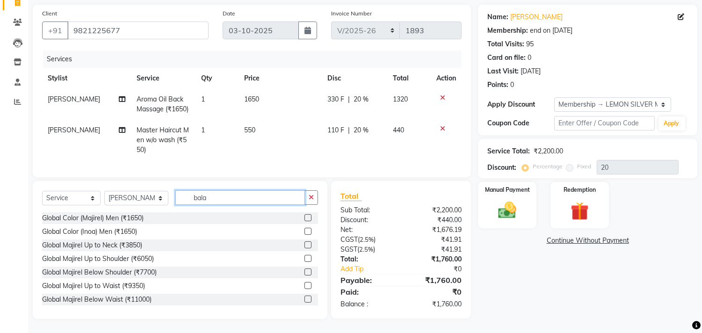
scroll to position [72, 0]
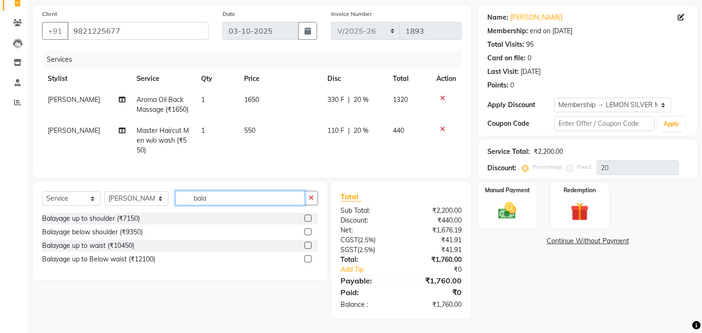
type input "bala"
click at [504, 200] on img at bounding box center [507, 211] width 31 height 22
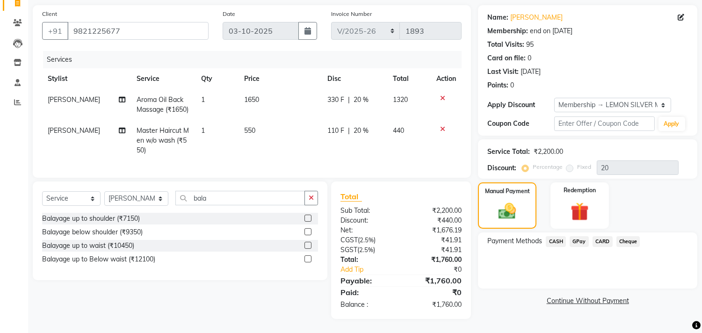
click at [551, 236] on span "CASH" at bounding box center [555, 241] width 20 height 11
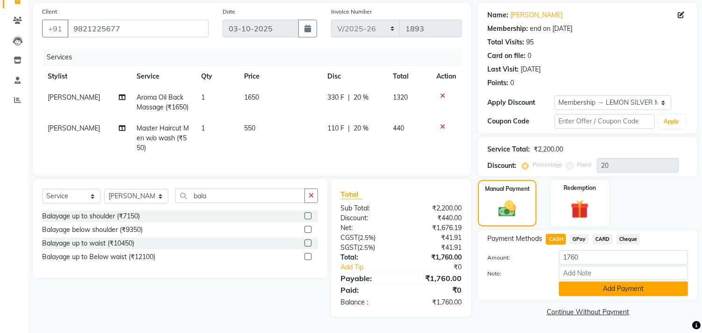
click at [567, 281] on button "Add Payment" at bounding box center [622, 288] width 129 height 14
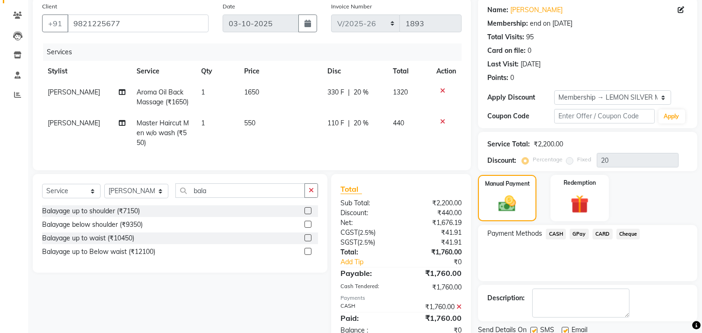
scroll to position [152, 0]
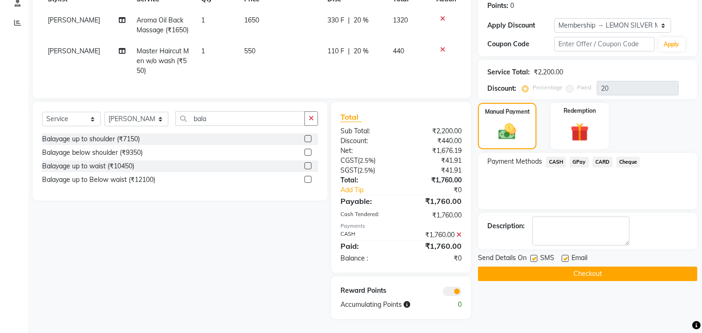
click at [533, 255] on label at bounding box center [533, 258] width 7 height 7
click at [533, 256] on input "checkbox" at bounding box center [533, 259] width 6 height 6
checkbox input "false"
click at [563, 255] on label at bounding box center [564, 258] width 7 height 7
click at [563, 256] on input "checkbox" at bounding box center [564, 259] width 6 height 6
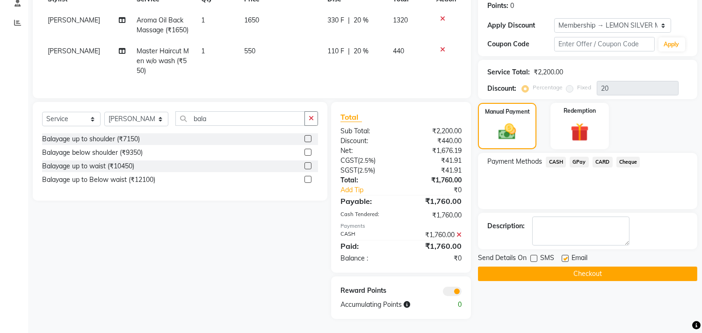
checkbox input "false"
click at [553, 266] on button "Checkout" at bounding box center [587, 273] width 219 height 14
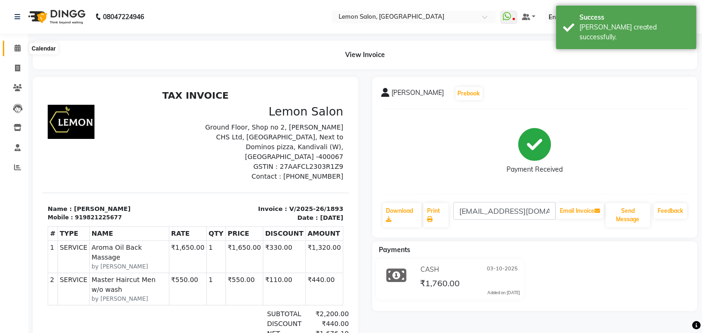
click at [13, 45] on span at bounding box center [17, 48] width 16 height 11
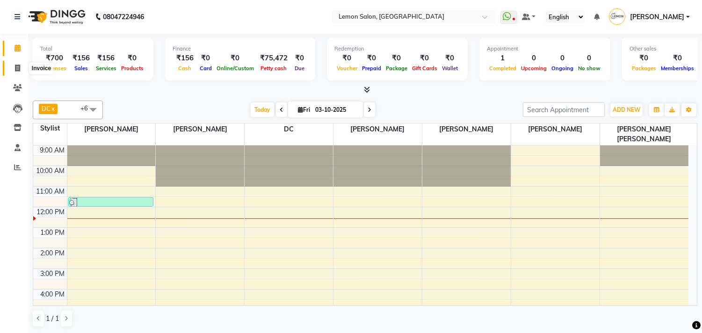
click at [12, 67] on span at bounding box center [17, 68] width 16 height 11
select select "569"
select select "service"
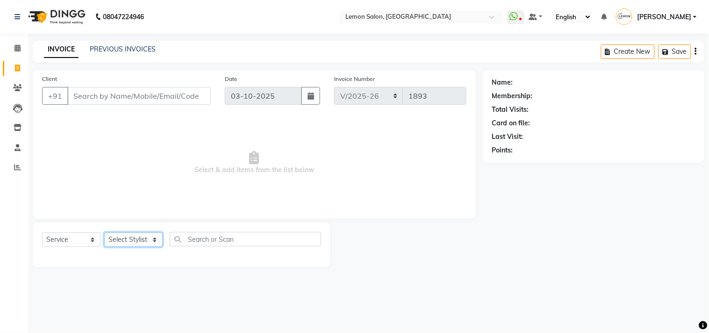
click at [138, 237] on select "Select Stylist" at bounding box center [133, 239] width 58 height 14
select select "92039"
click at [104, 233] on select "Select Stylist Arun Arndive [PERSON_NAME] Danish [PERSON_NAME] [PERSON_NAME] [P…" at bounding box center [136, 239] width 64 height 14
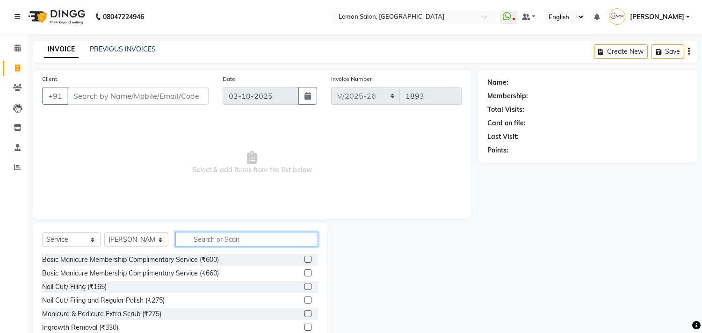
click at [211, 236] on input "text" at bounding box center [246, 239] width 143 height 14
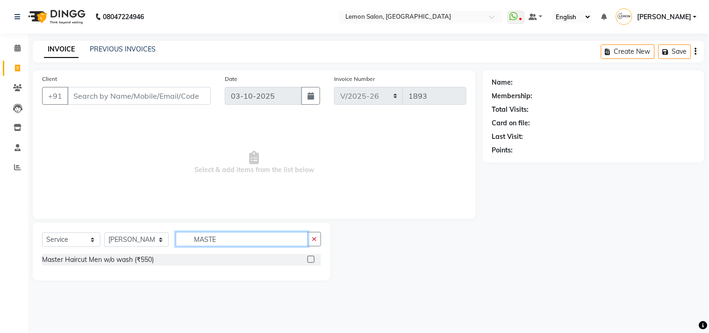
type input "MASTE"
click at [317, 240] on button "button" at bounding box center [315, 239] width 14 height 14
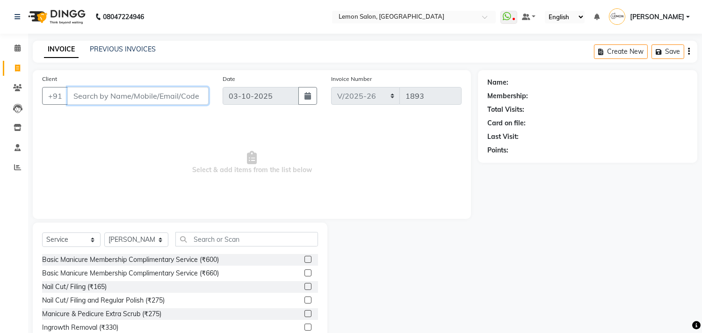
click at [86, 101] on input "Client" at bounding box center [137, 96] width 141 height 18
type input "9920552533"
click at [186, 97] on span "Add Client" at bounding box center [184, 95] width 37 height 9
select select "22"
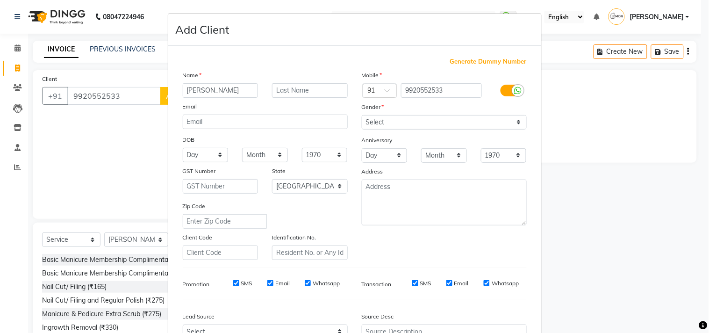
type input "Nikunj"
type input "Agrawal"
click at [398, 125] on select "Select Male Female Other Prefer Not To Say" at bounding box center [444, 122] width 165 height 14
select select "male"
click at [362, 115] on select "Select Male Female Other Prefer Not To Say" at bounding box center [444, 122] width 165 height 14
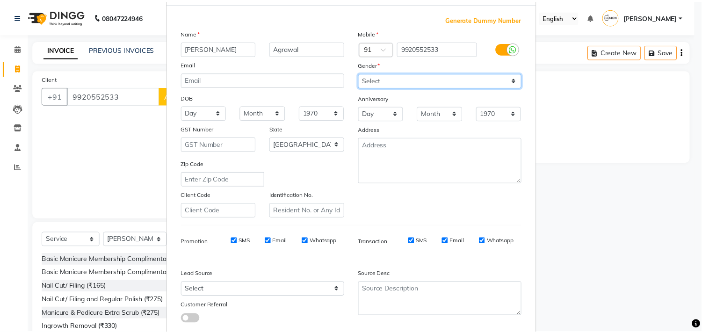
scroll to position [99, 0]
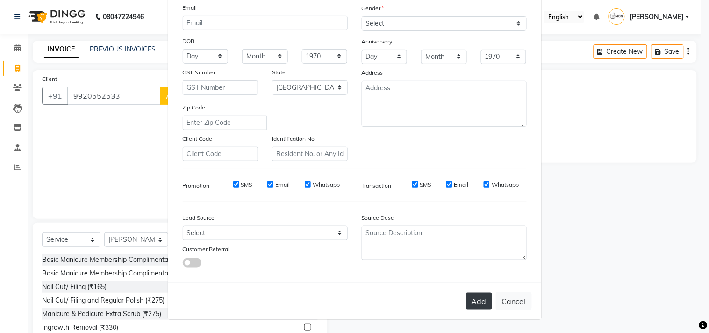
click at [480, 306] on button "Add" at bounding box center [479, 301] width 26 height 17
select select
select select "null"
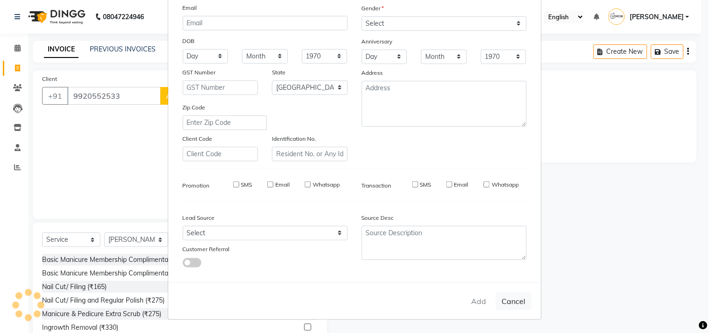
select select
checkbox input "false"
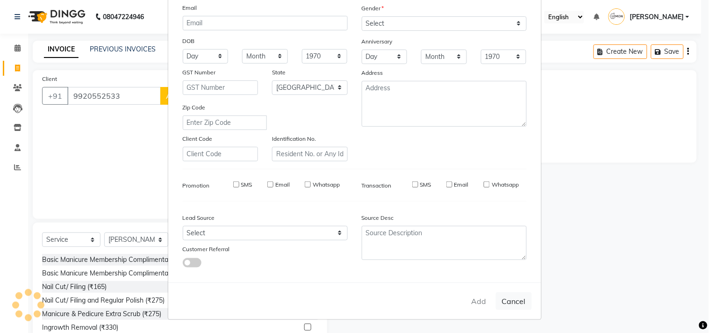
checkbox input "false"
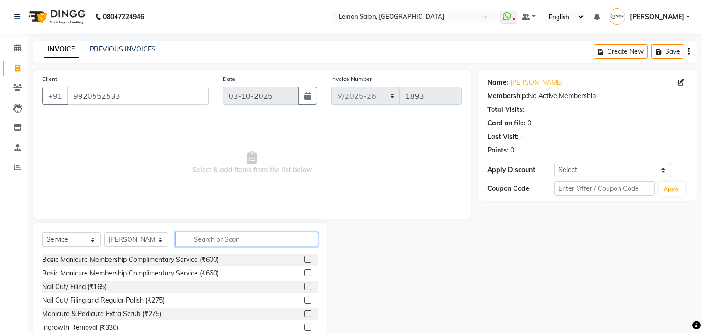
click at [214, 240] on input "text" at bounding box center [246, 239] width 143 height 14
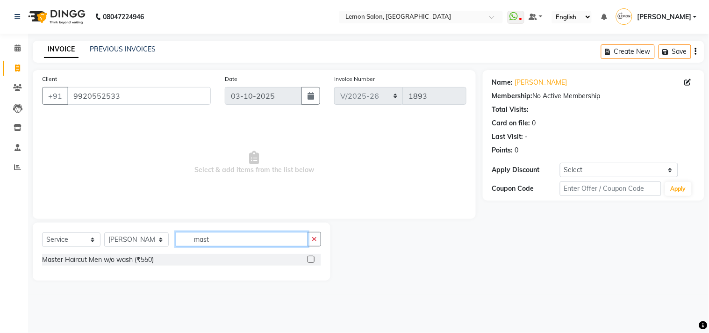
type input "mast"
click at [309, 259] on label at bounding box center [311, 259] width 7 height 7
click at [309, 259] on input "checkbox" at bounding box center [311, 260] width 6 height 6
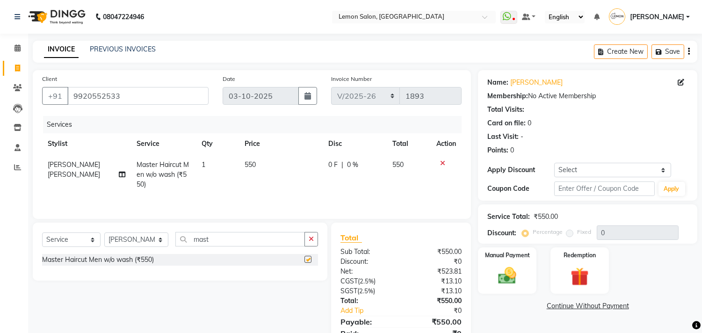
checkbox input "false"
click at [60, 236] on select "Select Service Product Membership Package Voucher Prepaid Gift Card" at bounding box center [71, 239] width 58 height 14
select select "product"
click at [42, 233] on select "Select Service Product Membership Package Voucher Prepaid Gift Card" at bounding box center [71, 239] width 58 height 14
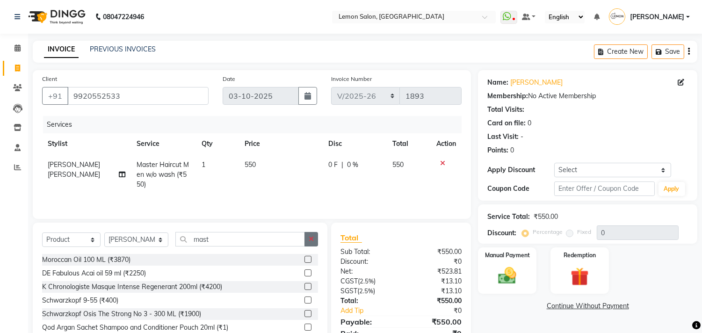
click at [311, 237] on icon "button" at bounding box center [310, 239] width 5 height 7
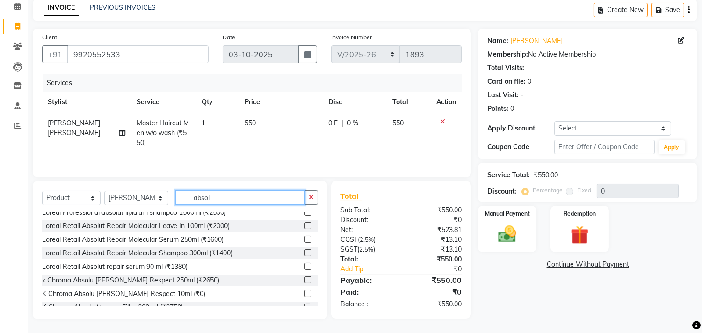
scroll to position [150, 0]
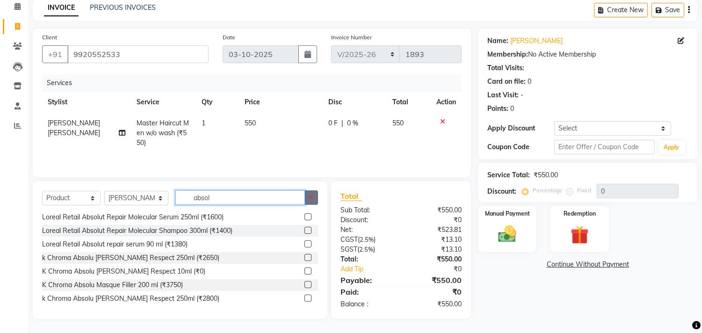
type input "absol"
click at [309, 199] on icon "button" at bounding box center [310, 197] width 5 height 7
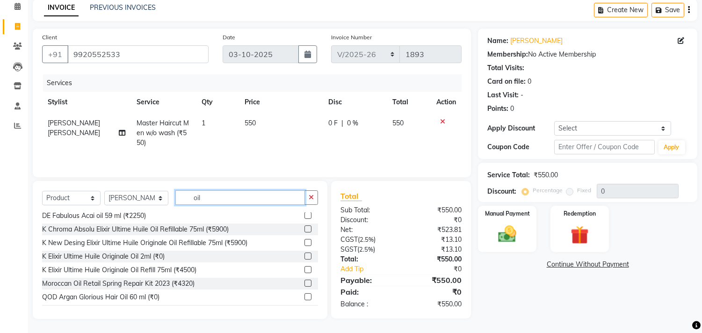
scroll to position [0, 0]
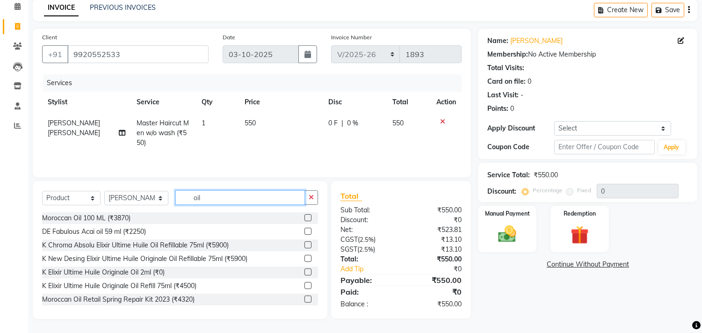
type input "oil"
click at [318, 200] on div "Select Service Product Membership Package Voucher Prepaid Gift Card Select Styl…" at bounding box center [180, 250] width 294 height 138
click at [315, 197] on button "button" at bounding box center [311, 197] width 14 height 14
type input "abso"
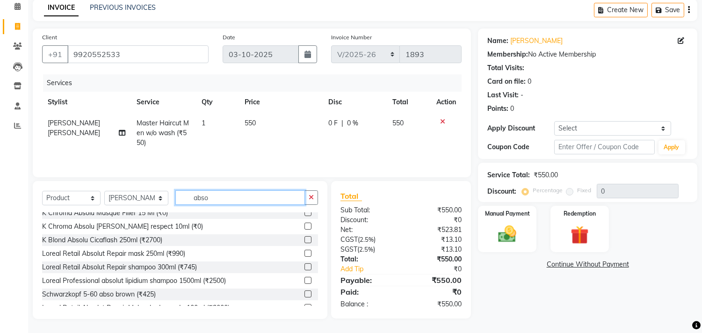
scroll to position [7, 0]
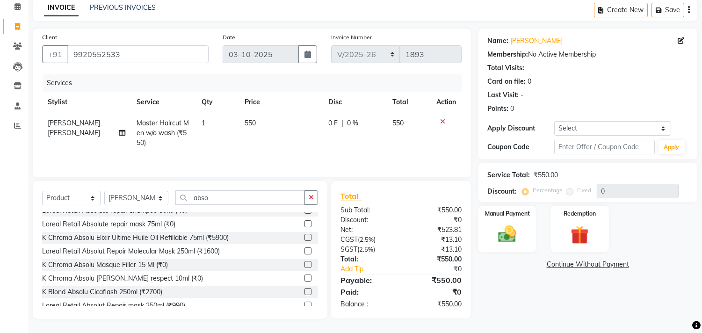
click at [308, 198] on icon "button" at bounding box center [310, 197] width 5 height 7
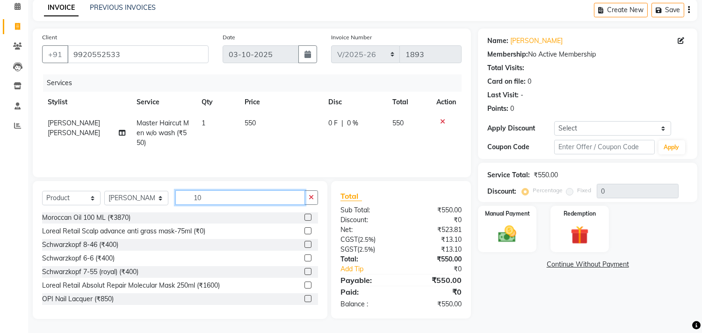
scroll to position [0, 0]
type input "10"
click at [666, 7] on button "Save" at bounding box center [667, 10] width 33 height 14
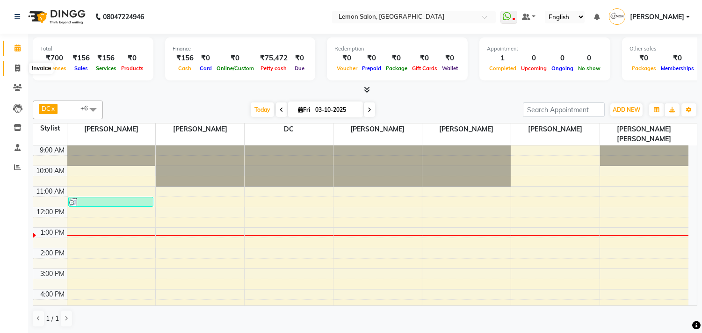
click at [13, 67] on span at bounding box center [17, 68] width 16 height 11
select select "service"
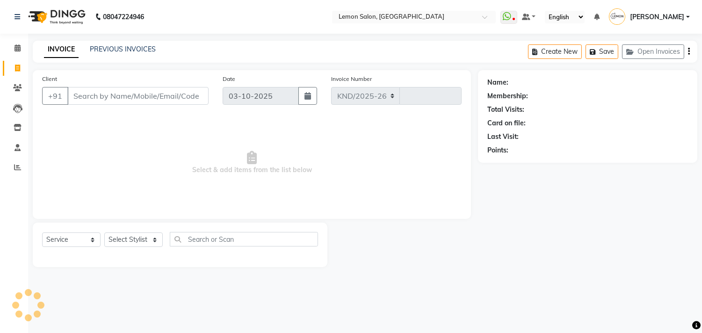
select select "569"
type input "1894"
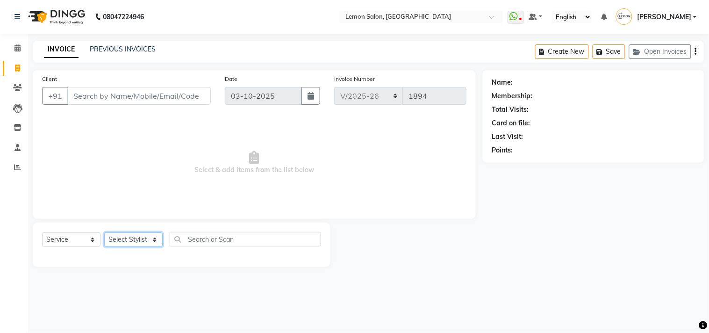
click at [119, 239] on select "Select Stylist" at bounding box center [133, 239] width 58 height 14
select select "7385"
click at [104, 233] on select "Select Stylist Arun Arndive [PERSON_NAME] Danish [PERSON_NAME] [PERSON_NAME] [P…" at bounding box center [136, 239] width 64 height 14
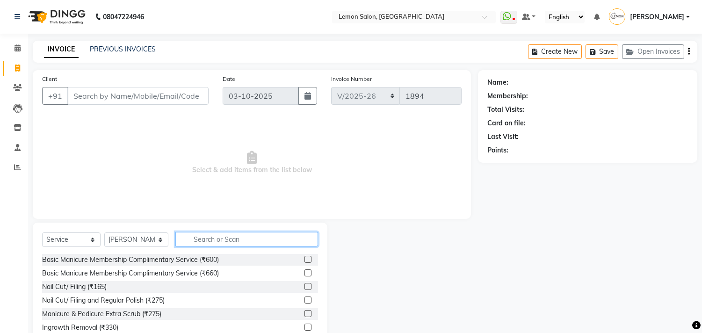
click at [208, 236] on input "text" at bounding box center [246, 239] width 143 height 14
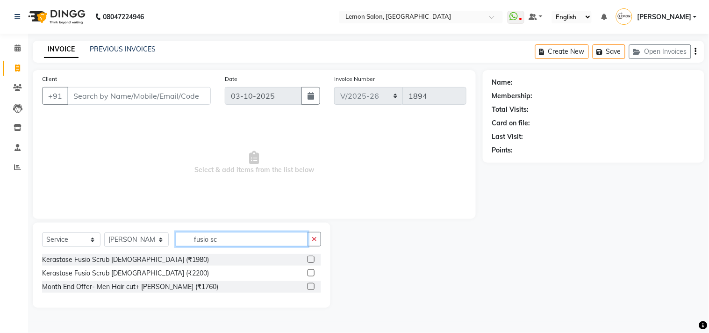
type input "fusio sc"
click at [308, 260] on label at bounding box center [311, 259] width 7 height 7
click at [308, 260] on input "checkbox" at bounding box center [311, 260] width 6 height 6
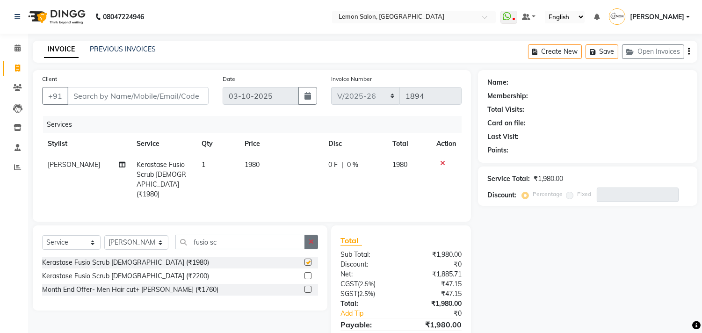
checkbox input "false"
click at [312, 238] on icon "button" at bounding box center [310, 241] width 5 height 7
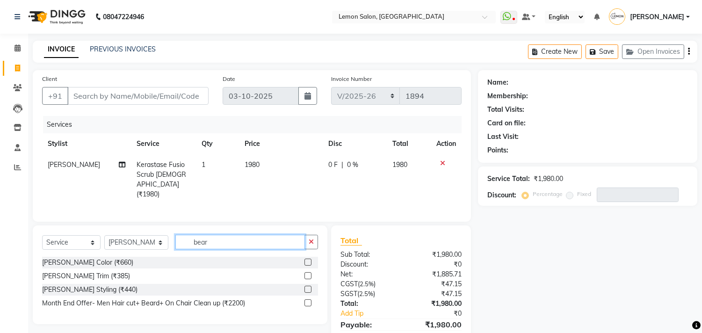
type input "bear"
click at [307, 288] on label at bounding box center [307, 289] width 7 height 7
click at [307, 288] on input "checkbox" at bounding box center [307, 289] width 6 height 6
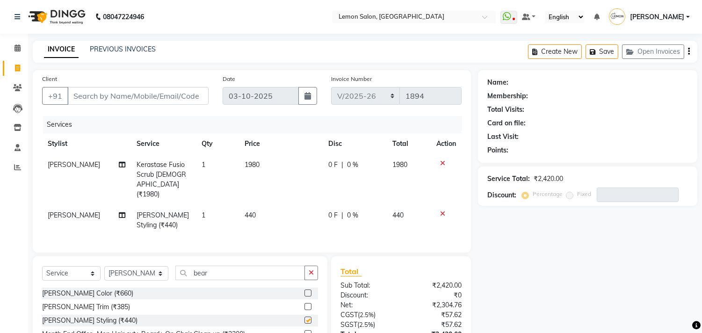
checkbox input "false"
click at [119, 94] on input "Client" at bounding box center [137, 96] width 141 height 18
type input "8"
type input "0"
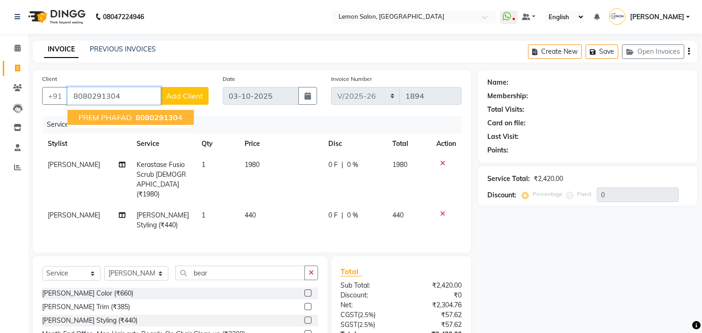
type input "8080291304"
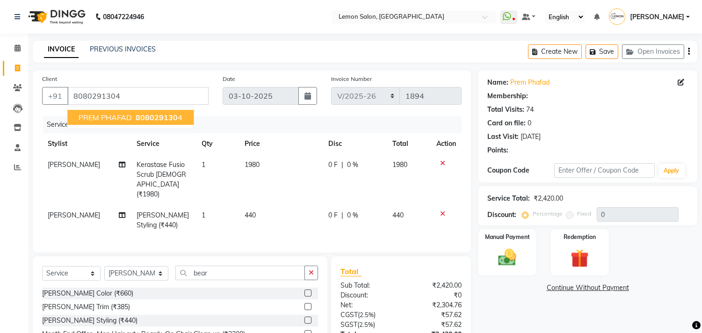
select select "1: Object"
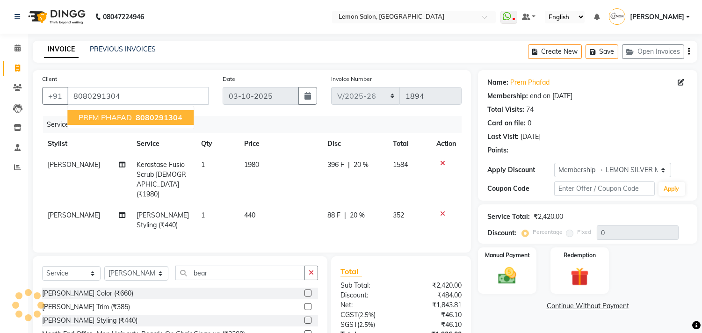
type input "20"
click at [218, 110] on div "Date [DATE]" at bounding box center [269, 93] width 108 height 38
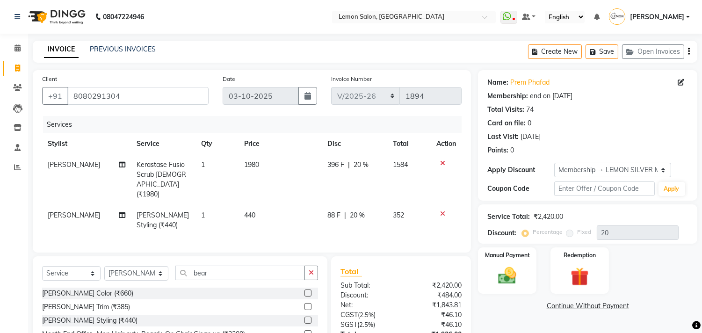
scroll to position [72, 0]
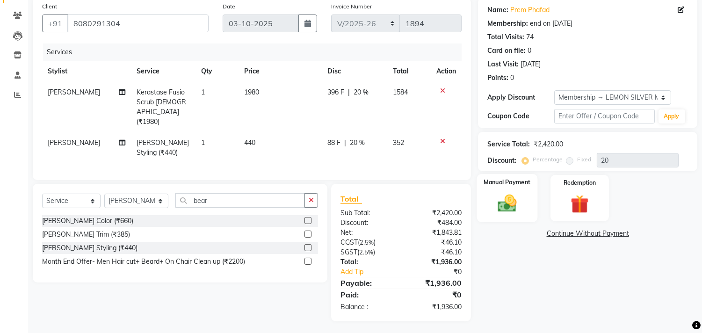
click at [515, 202] on img at bounding box center [507, 204] width 31 height 22
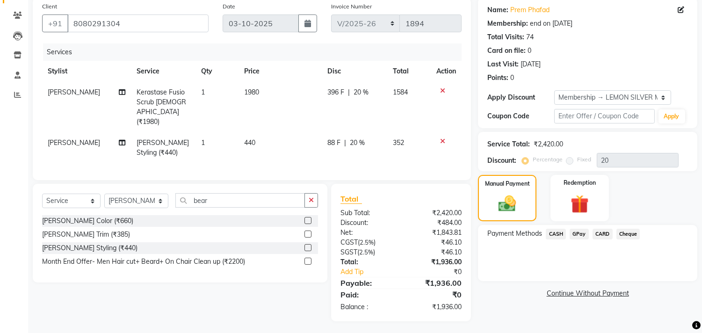
click at [548, 234] on span "CASH" at bounding box center [555, 234] width 20 height 11
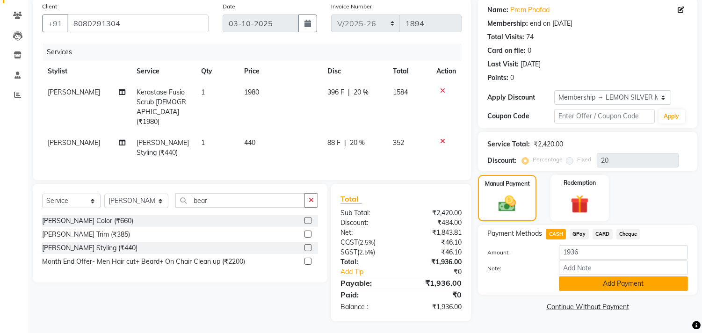
click at [564, 280] on button "Add Payment" at bounding box center [622, 283] width 129 height 14
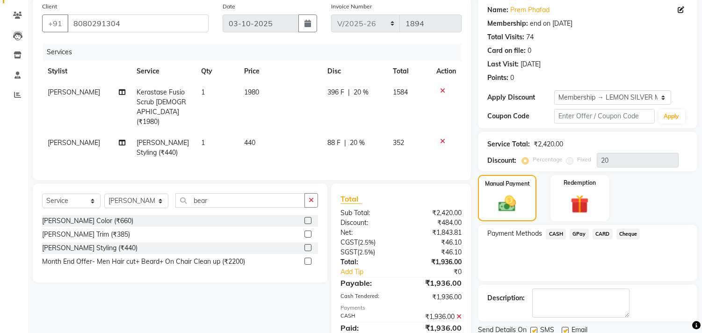
scroll to position [152, 0]
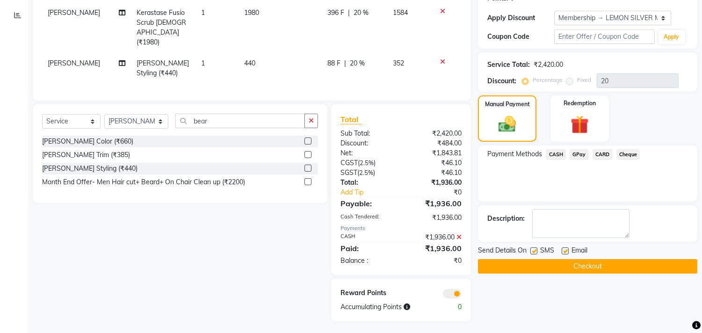
click at [530, 250] on label at bounding box center [533, 250] width 7 height 7
click at [530, 250] on input "checkbox" at bounding box center [533, 251] width 6 height 6
checkbox input "false"
click at [563, 251] on label at bounding box center [564, 250] width 7 height 7
click at [563, 251] on input "checkbox" at bounding box center [564, 251] width 6 height 6
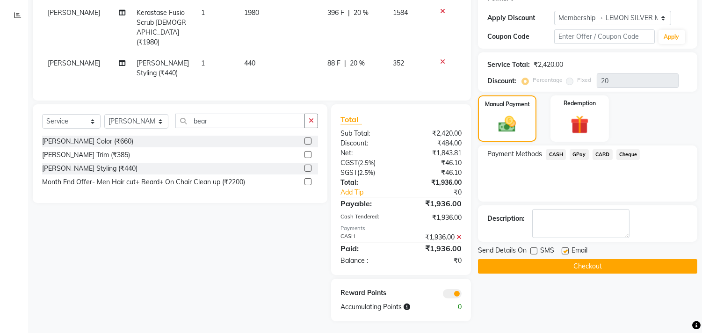
checkbox input "false"
click at [546, 264] on button "Checkout" at bounding box center [587, 266] width 219 height 14
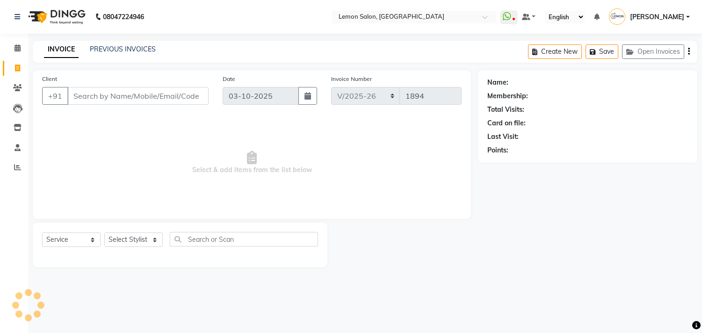
select select "569"
select select "service"
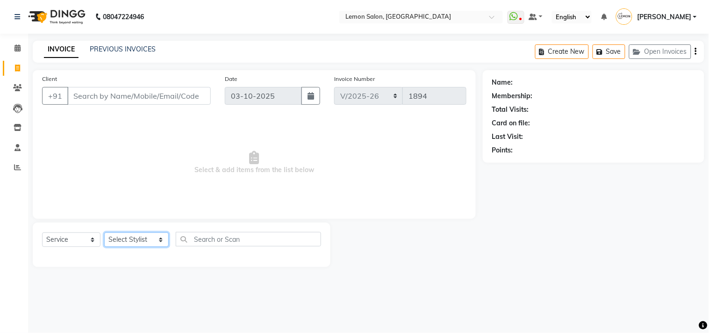
click at [126, 241] on select "Select Stylist Arun Arndive [PERSON_NAME] Danish [PERSON_NAME] [PERSON_NAME] [P…" at bounding box center [136, 239] width 64 height 14
select select "76754"
click at [104, 233] on select "Select Stylist Arun Arndive [PERSON_NAME] Danish [PERSON_NAME] [PERSON_NAME] [P…" at bounding box center [136, 239] width 64 height 14
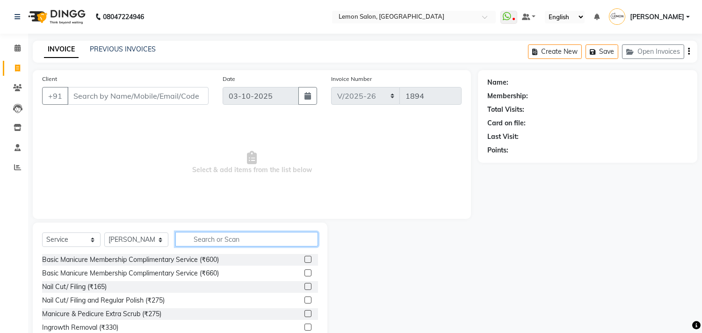
click at [222, 241] on input "text" at bounding box center [246, 239] width 143 height 14
type input ","
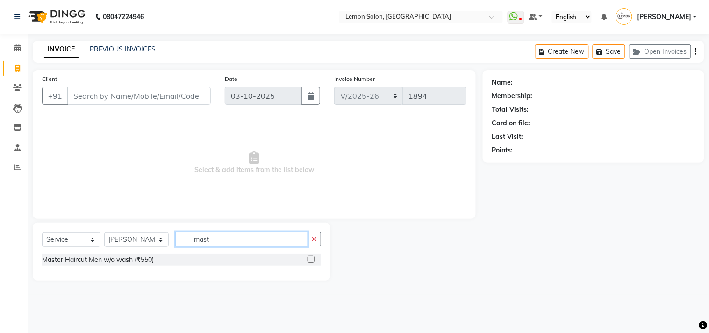
type input "mast"
click at [309, 260] on label at bounding box center [311, 259] width 7 height 7
click at [309, 260] on input "checkbox" at bounding box center [311, 260] width 6 height 6
checkbox input "true"
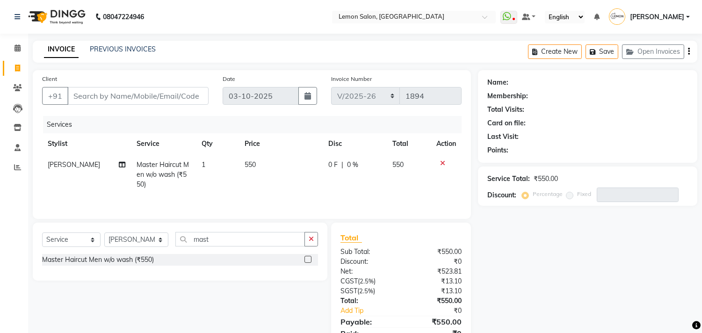
click at [313, 244] on button "button" at bounding box center [311, 239] width 14 height 14
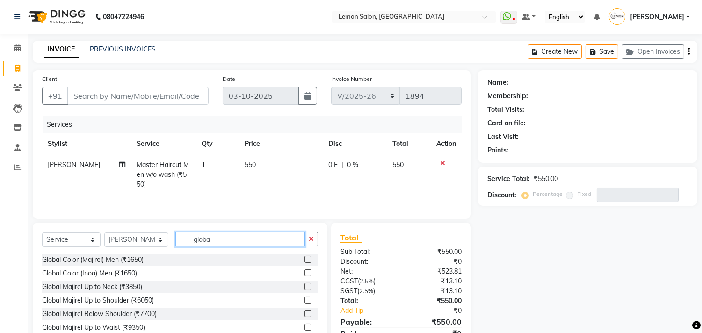
type input "globa"
click at [304, 262] on label at bounding box center [307, 259] width 7 height 7
click at [304, 262] on input "checkbox" at bounding box center [307, 260] width 6 height 6
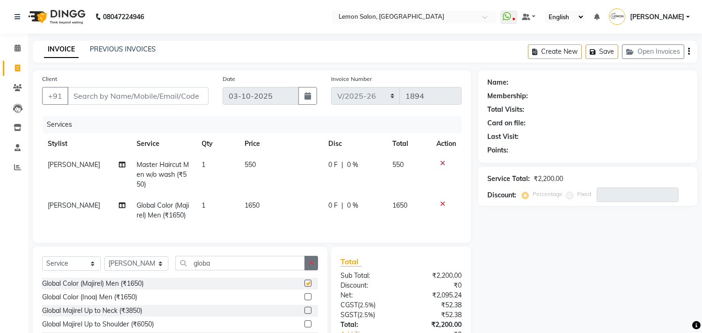
checkbox input "false"
click at [311, 266] on icon "button" at bounding box center [310, 262] width 5 height 7
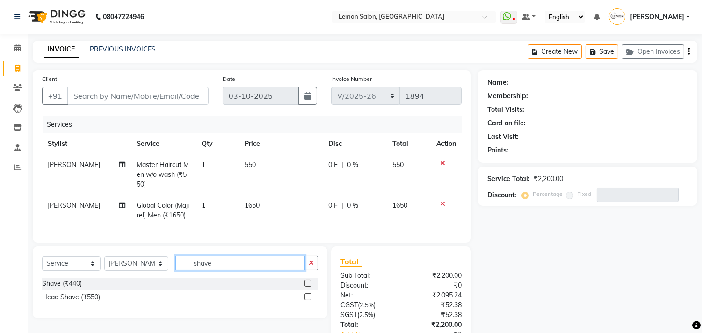
type input "shave"
click at [307, 286] on label at bounding box center [307, 282] width 7 height 7
click at [307, 286] on input "checkbox" at bounding box center [307, 283] width 6 height 6
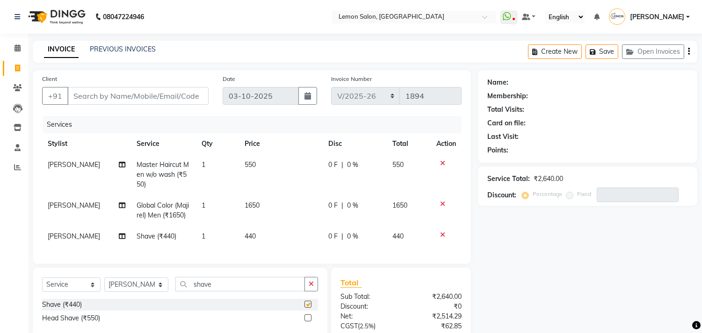
checkbox input "false"
